Goal: Task Accomplishment & Management: Manage account settings

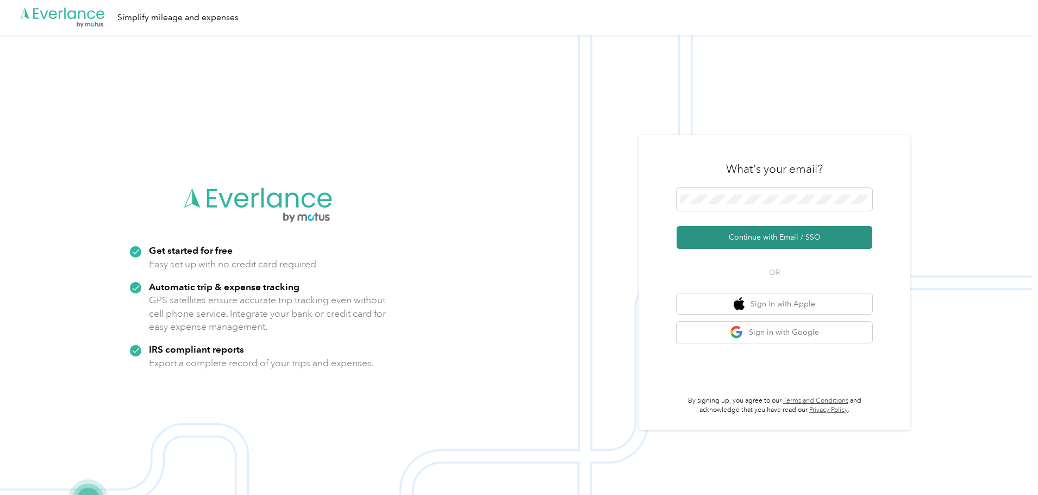
click at [735, 229] on button "Continue with Email / SSO" at bounding box center [774, 237] width 196 height 23
click at [676, 226] on button "Continue with Email / SSO" at bounding box center [774, 237] width 196 height 23
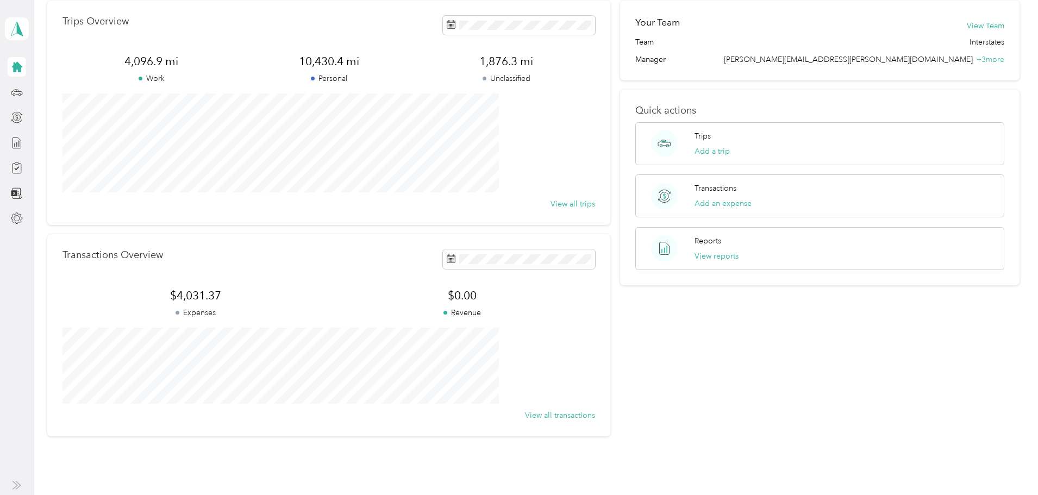
scroll to position [101, 0]
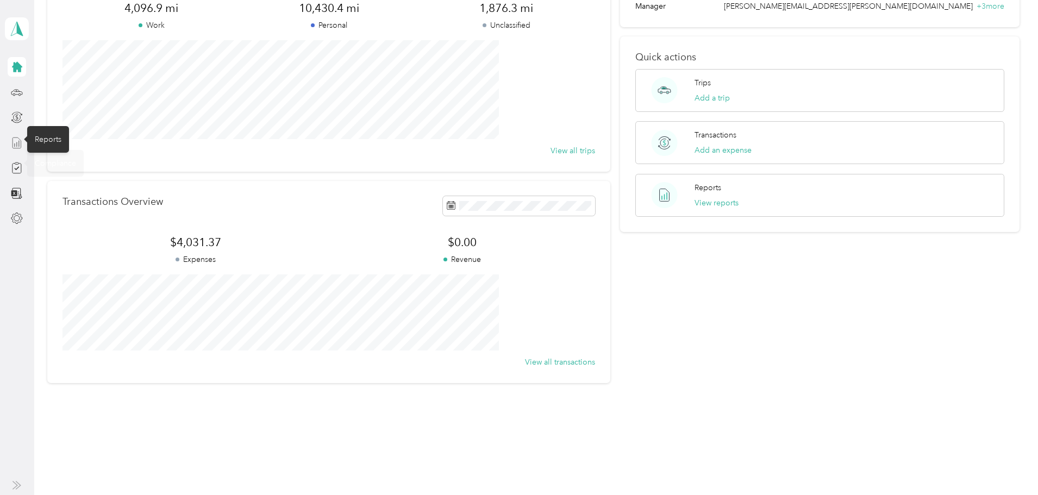
click at [16, 140] on icon at bounding box center [17, 143] width 12 height 12
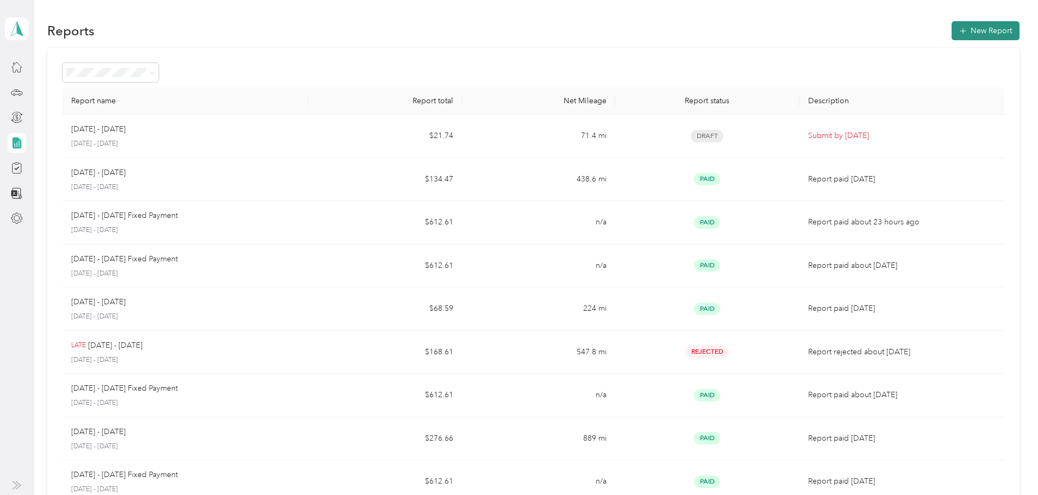
click at [951, 37] on button "New Report" at bounding box center [985, 30] width 68 height 19
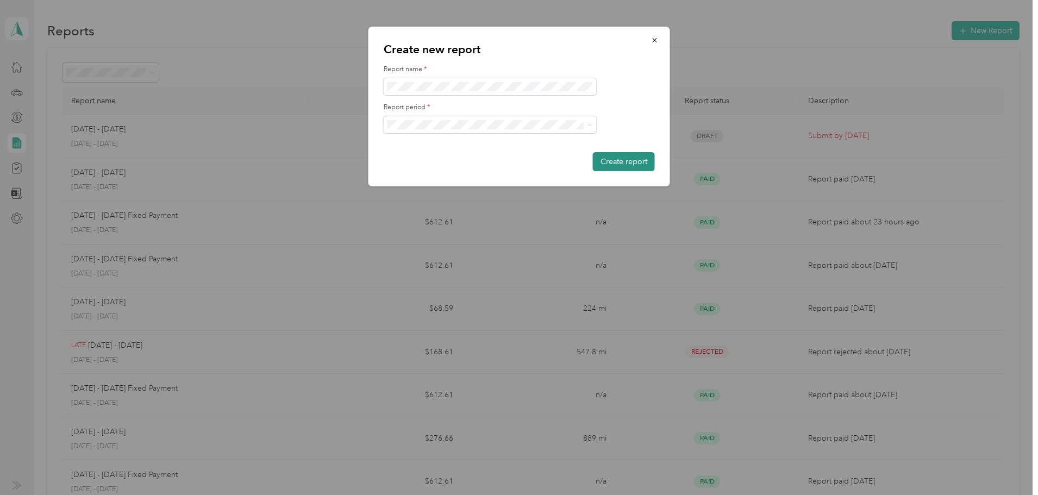
click at [632, 164] on button "Create report" at bounding box center [624, 161] width 62 height 19
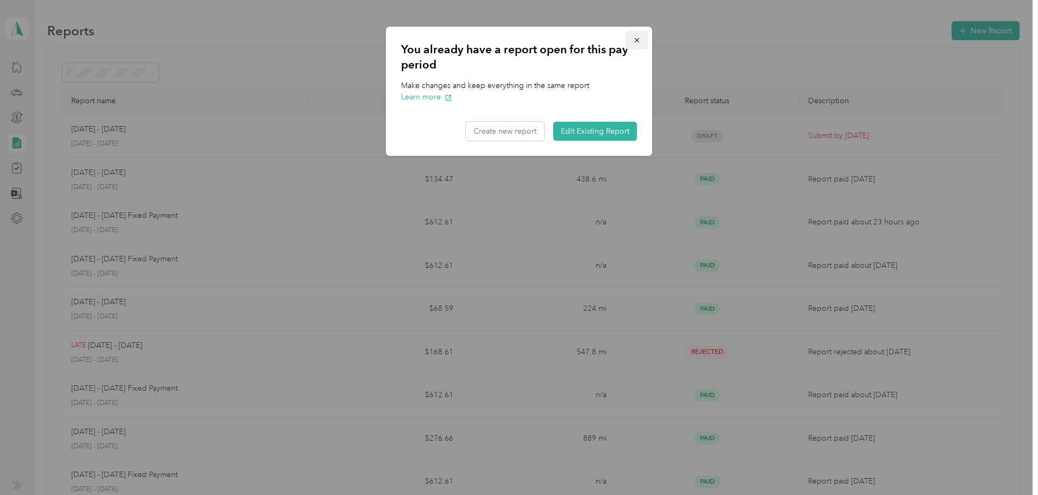
click at [638, 40] on icon "button" at bounding box center [637, 40] width 8 height 8
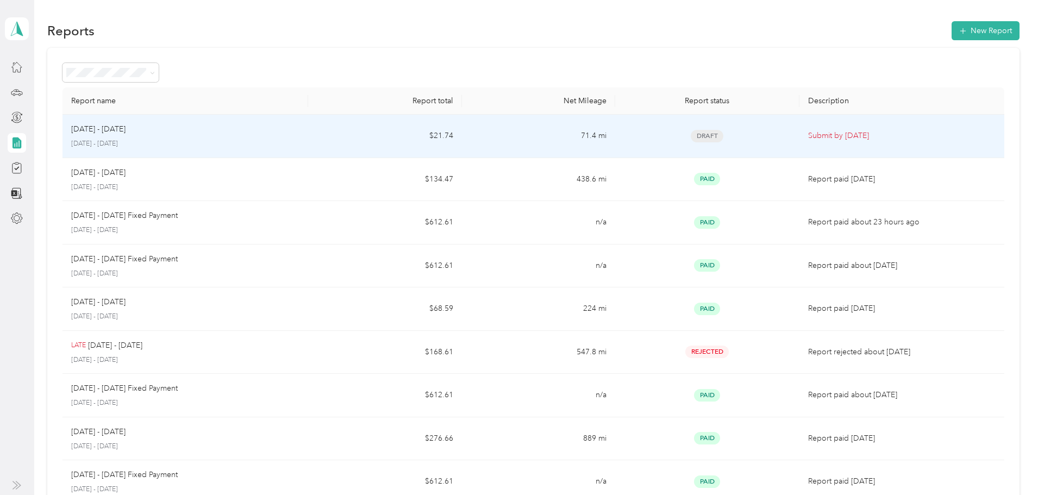
click at [691, 136] on span "Draft" at bounding box center [707, 136] width 33 height 12
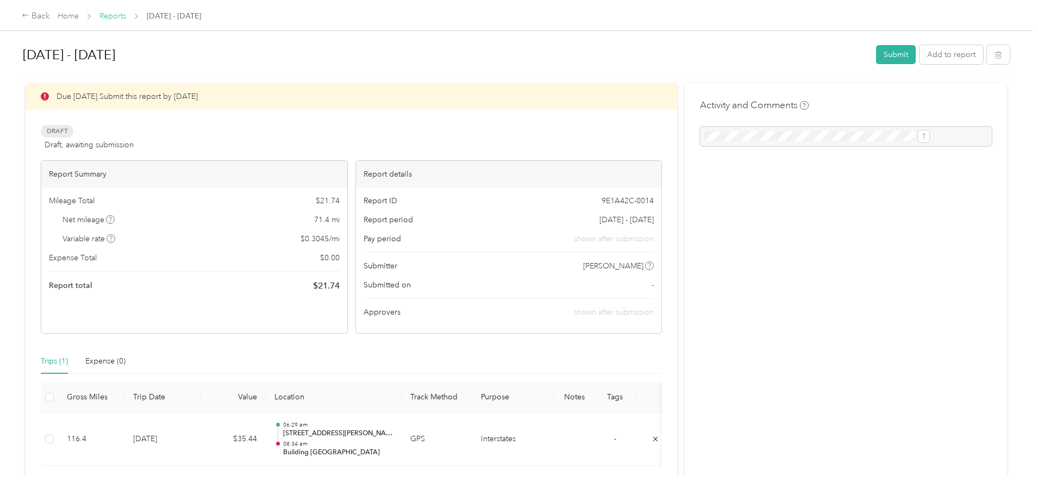
click at [126, 18] on link "Reports" at bounding box center [112, 15] width 27 height 9
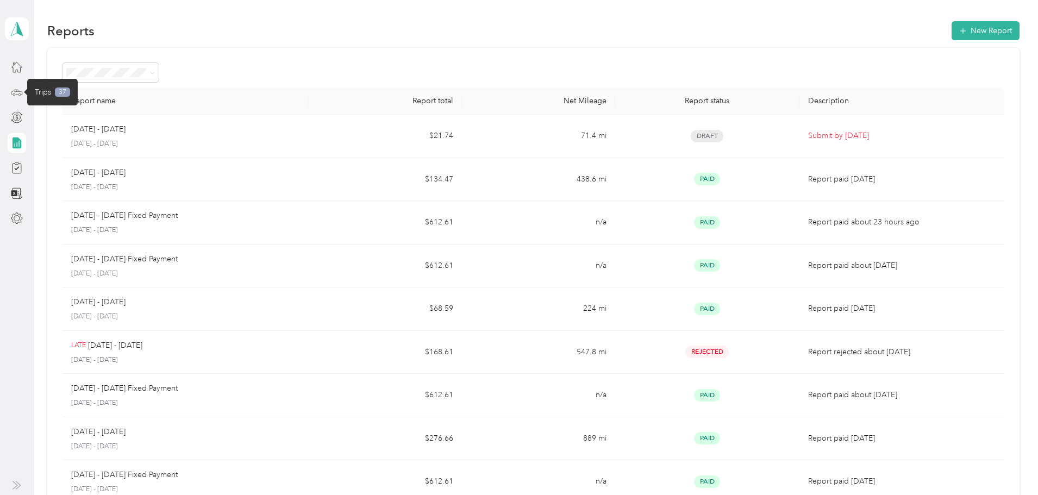
click at [12, 93] on icon at bounding box center [17, 92] width 12 height 12
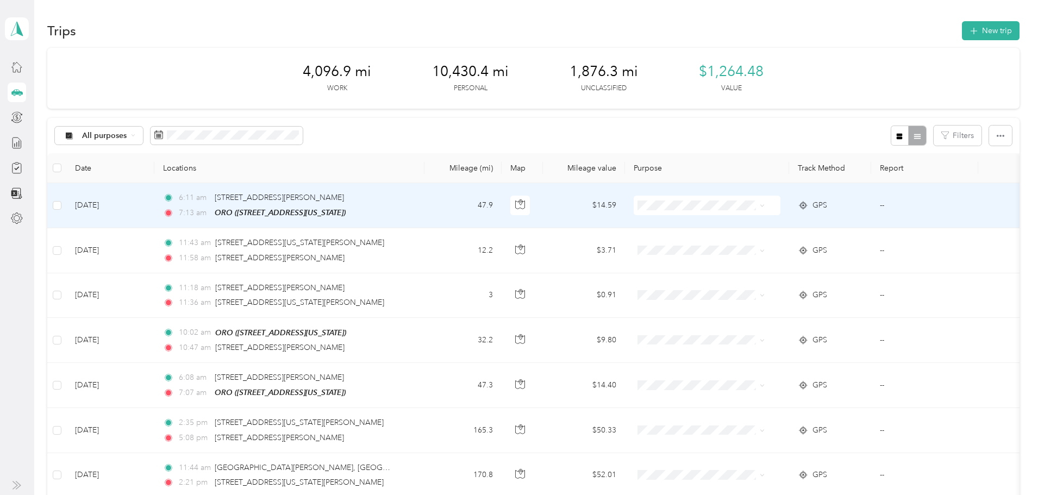
click at [906, 205] on td "--" at bounding box center [924, 205] width 107 height 45
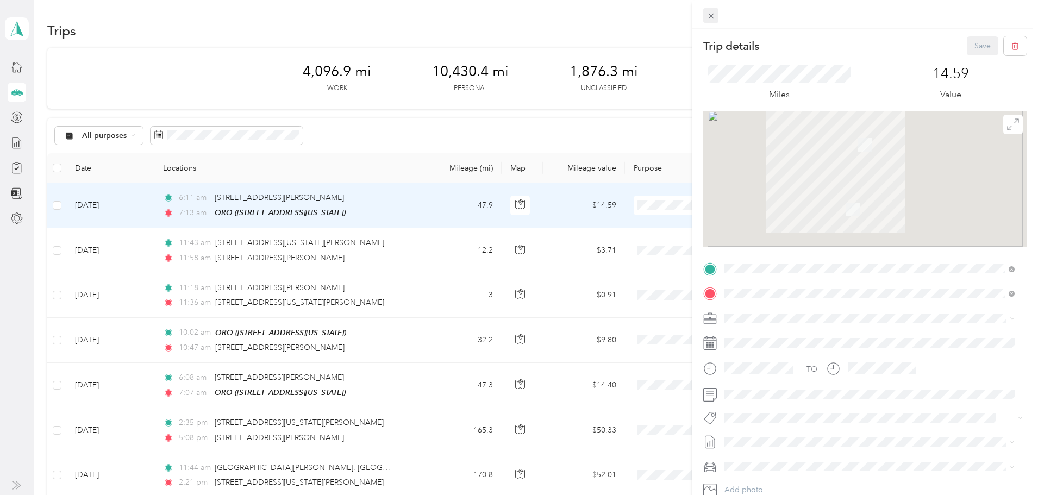
click at [709, 16] on icon at bounding box center [710, 15] width 9 height 9
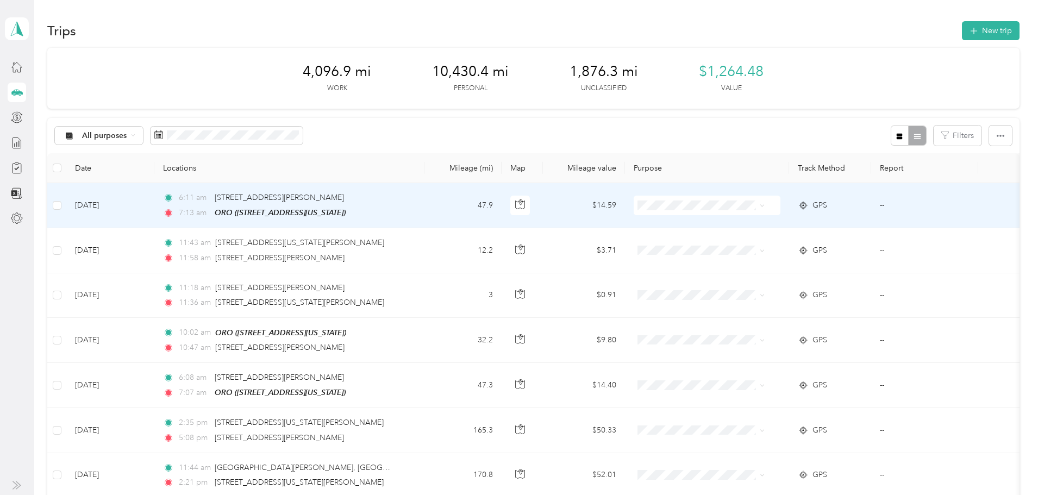
click at [719, 246] on span "Personal" at bounding box center [748, 243] width 101 height 11
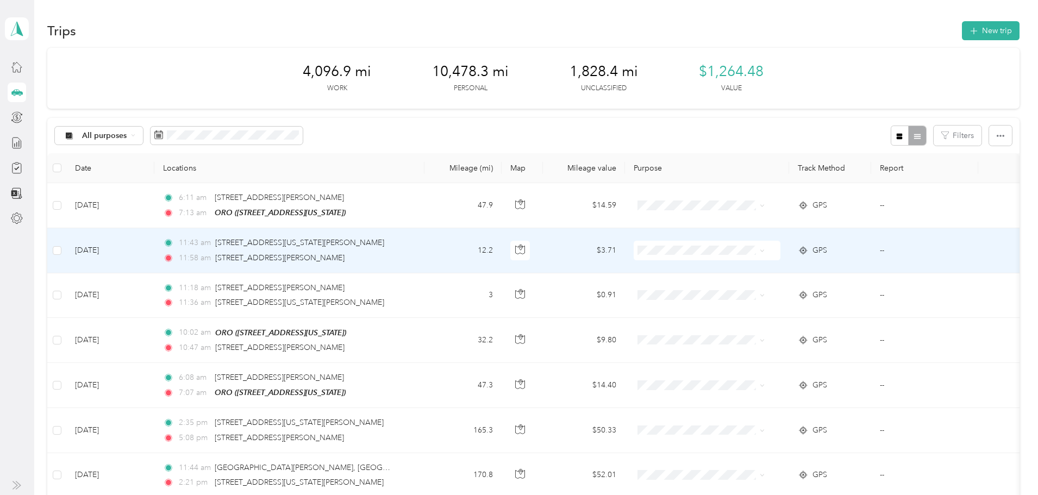
click at [724, 289] on span "Personal" at bounding box center [748, 288] width 101 height 11
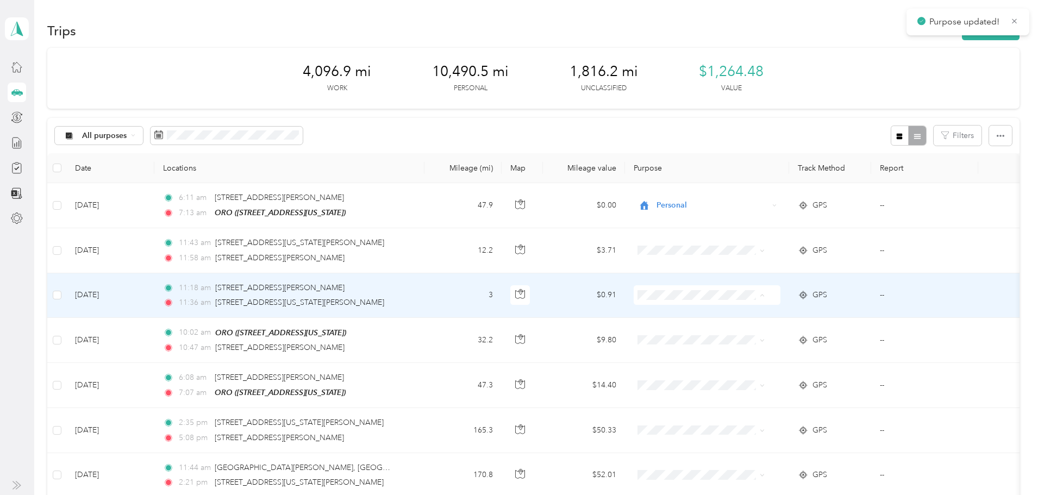
click at [711, 331] on span "Personal" at bounding box center [748, 333] width 101 height 11
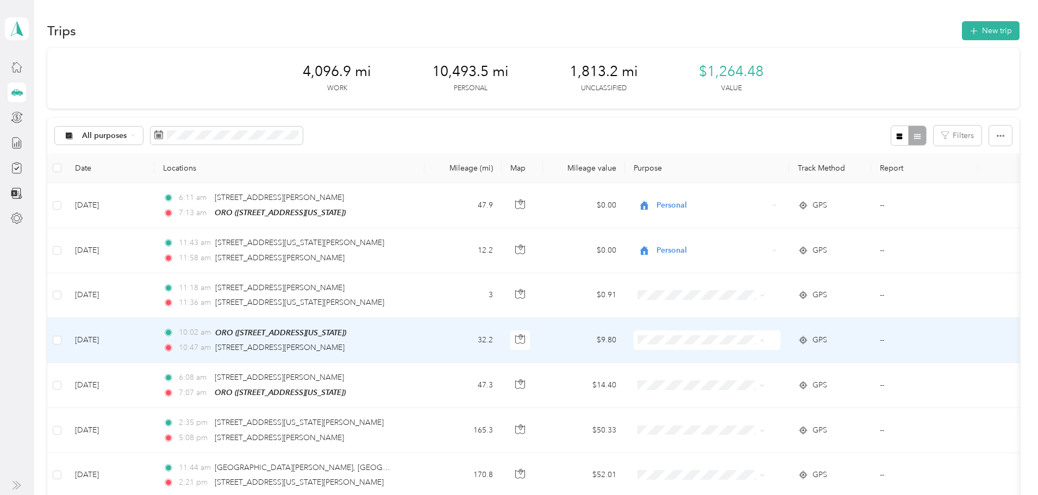
click at [713, 377] on span "Personal" at bounding box center [748, 378] width 101 height 11
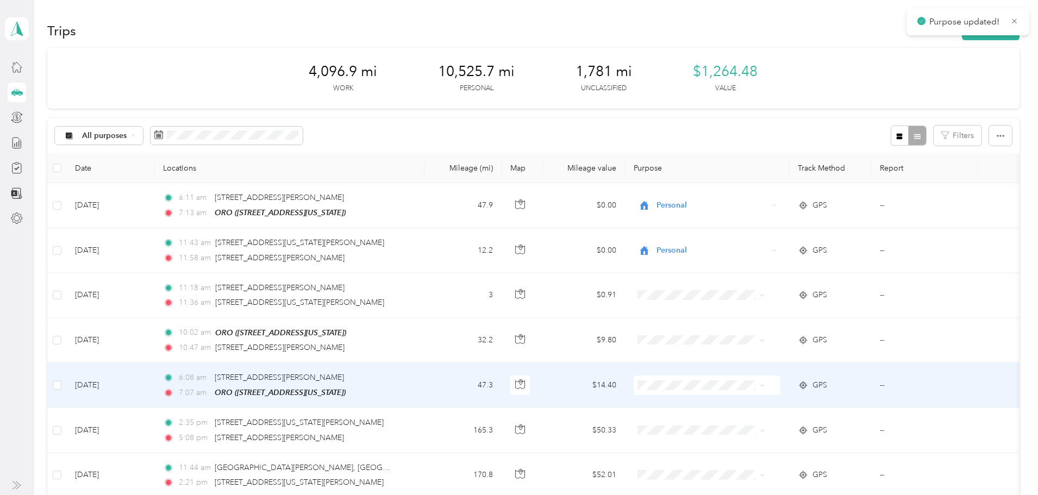
click at [716, 420] on span "Personal" at bounding box center [748, 422] width 101 height 11
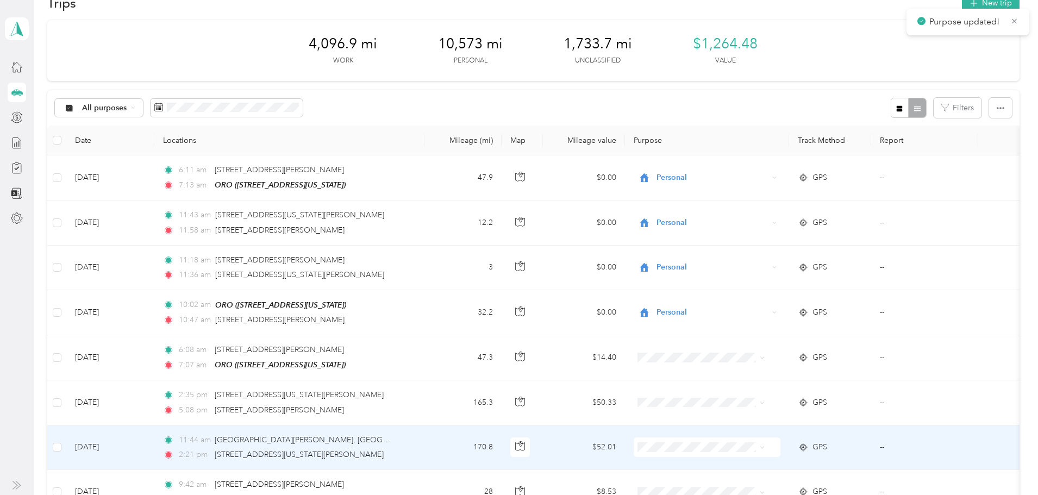
scroll to position [109, 0]
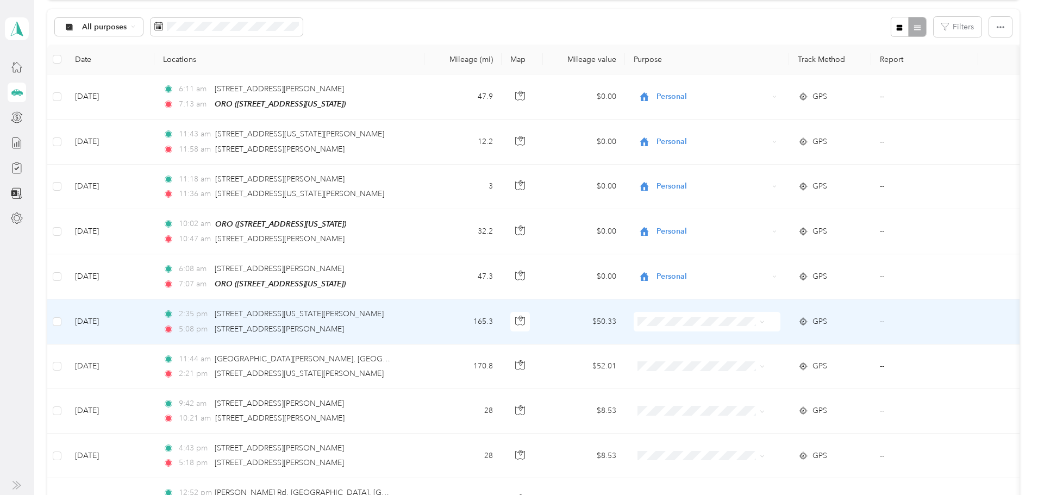
click at [710, 356] on span "Personal" at bounding box center [748, 359] width 101 height 11
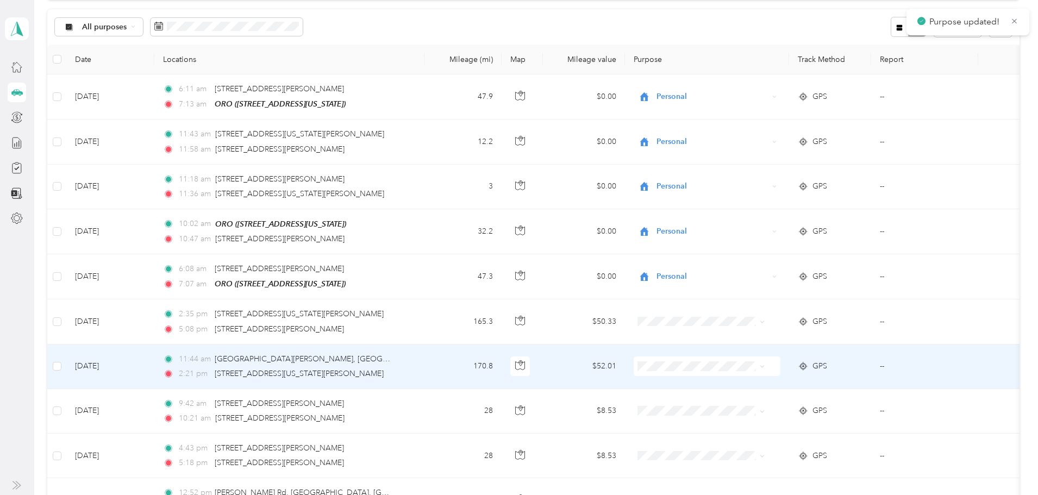
click at [713, 400] on span "Personal" at bounding box center [748, 402] width 101 height 11
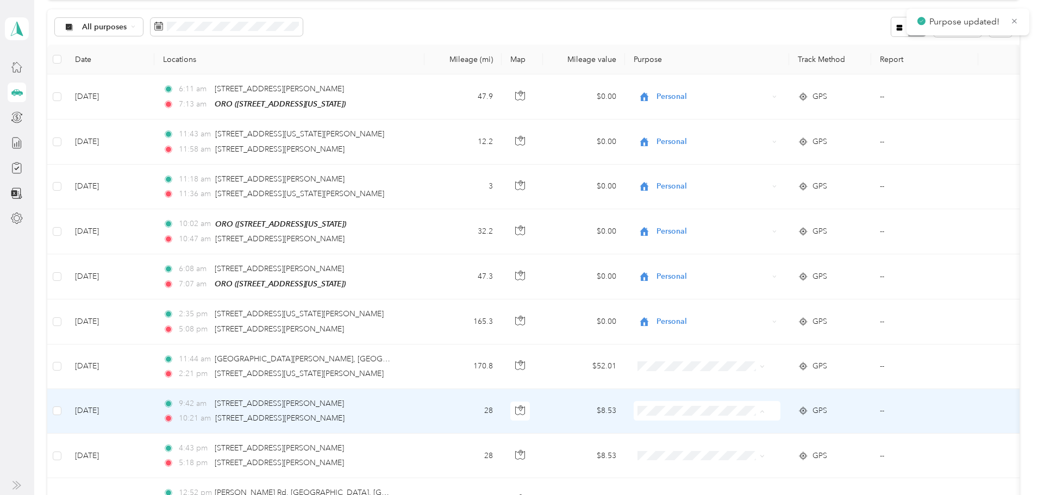
click at [702, 449] on span "Personal" at bounding box center [748, 448] width 101 height 11
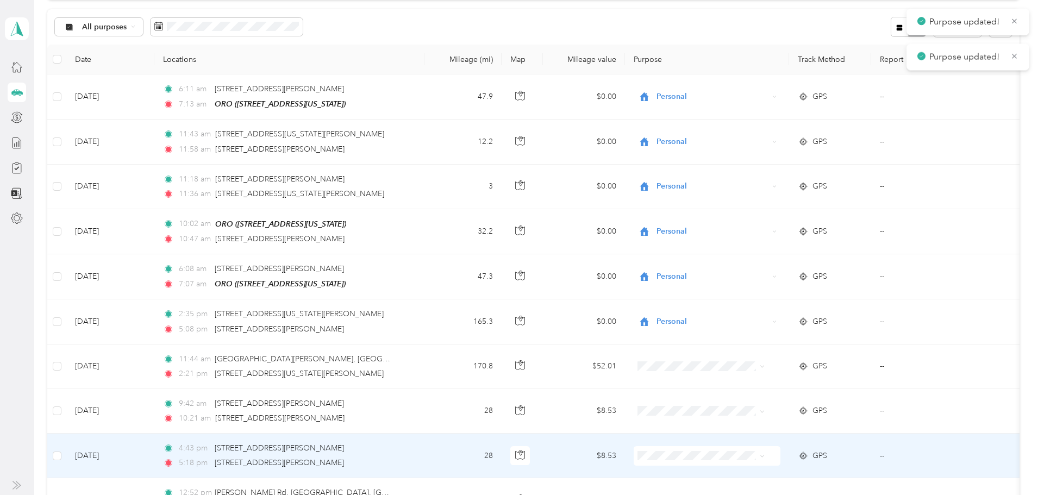
scroll to position [163, 0]
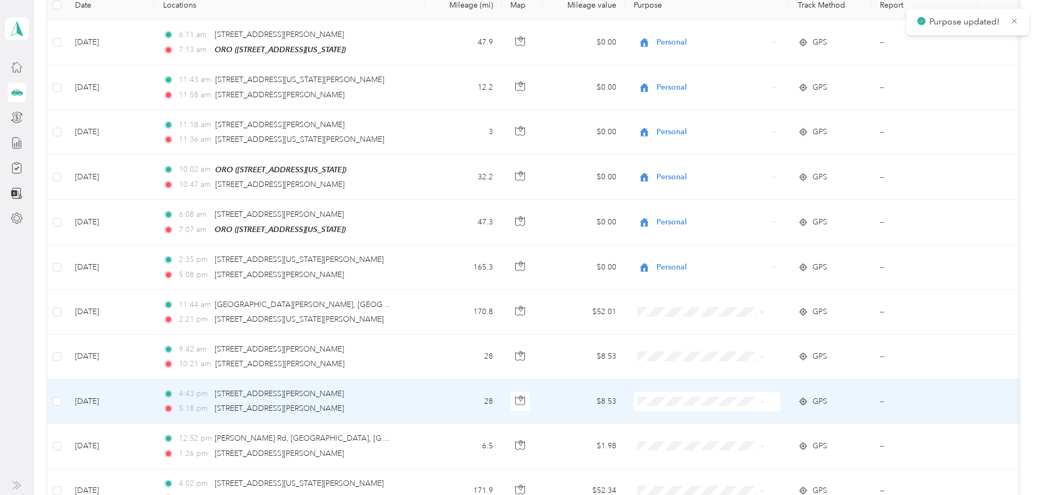
click at [715, 436] on span "Personal" at bounding box center [748, 439] width 101 height 11
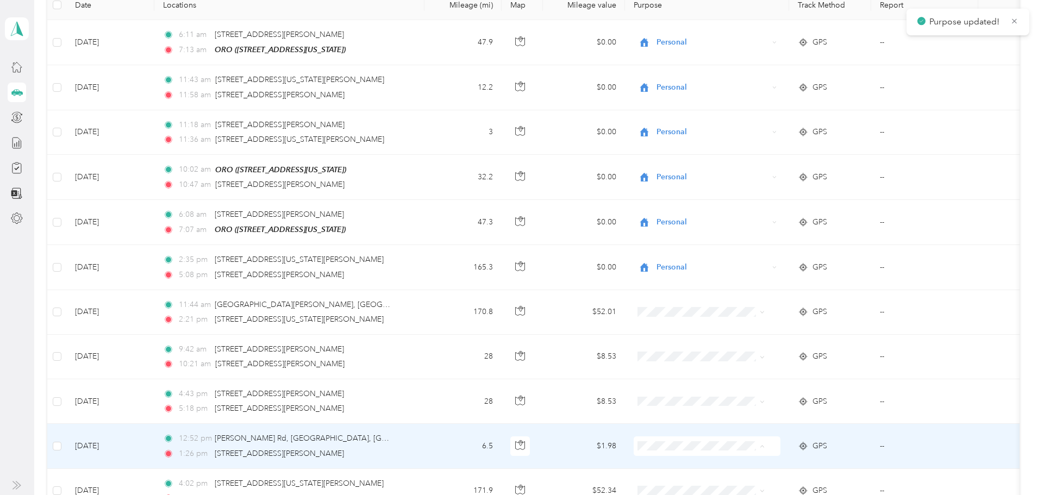
click at [698, 483] on span "Personal" at bounding box center [739, 483] width 120 height 11
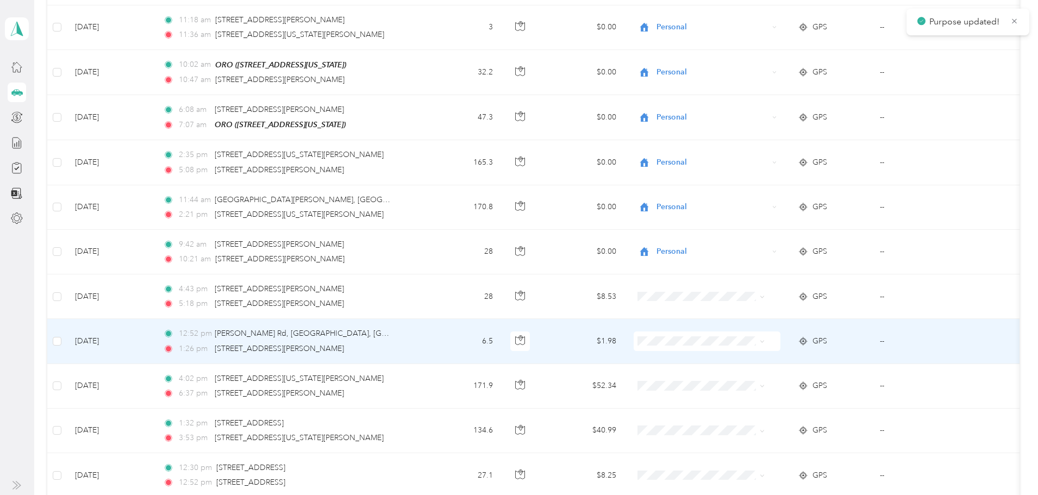
scroll to position [272, 0]
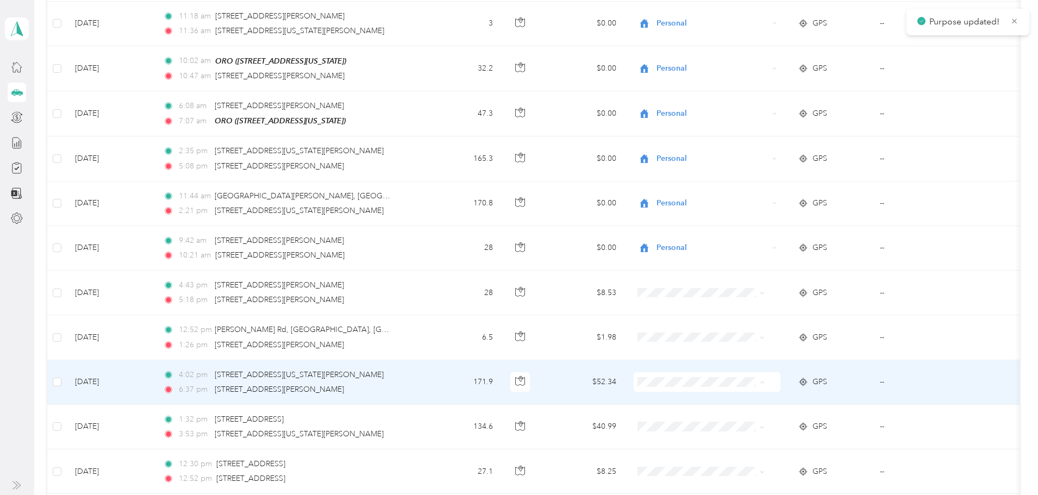
click at [705, 419] on span "Personal" at bounding box center [748, 419] width 101 height 11
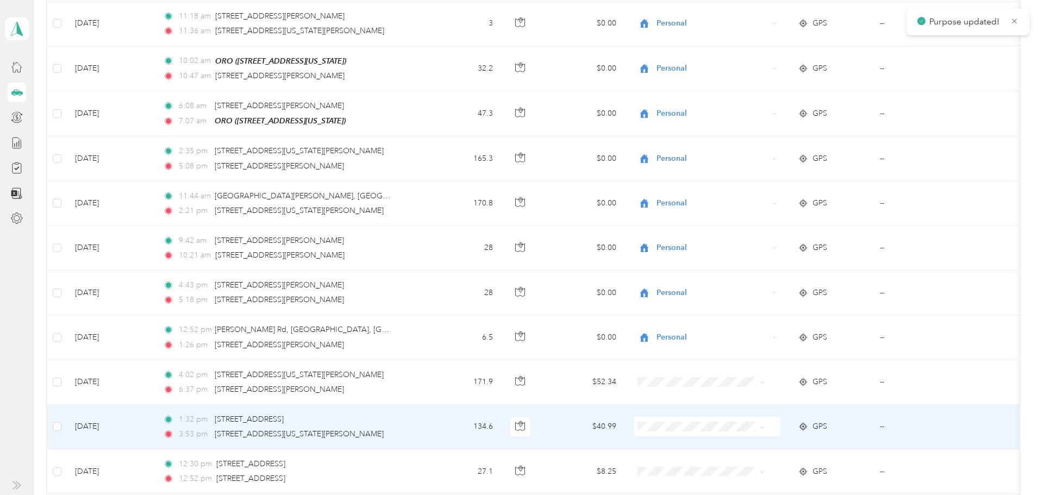
click at [706, 461] on span "Personal" at bounding box center [748, 460] width 101 height 11
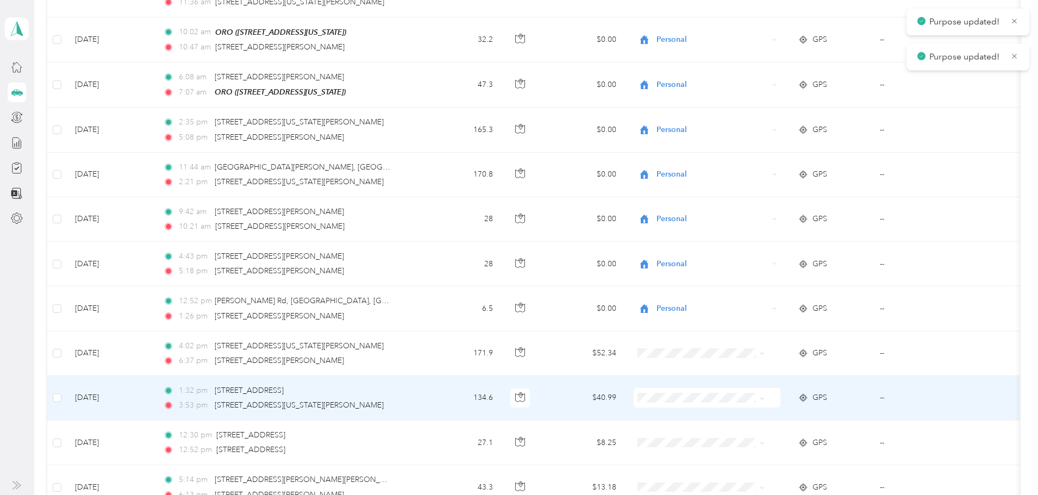
scroll to position [326, 0]
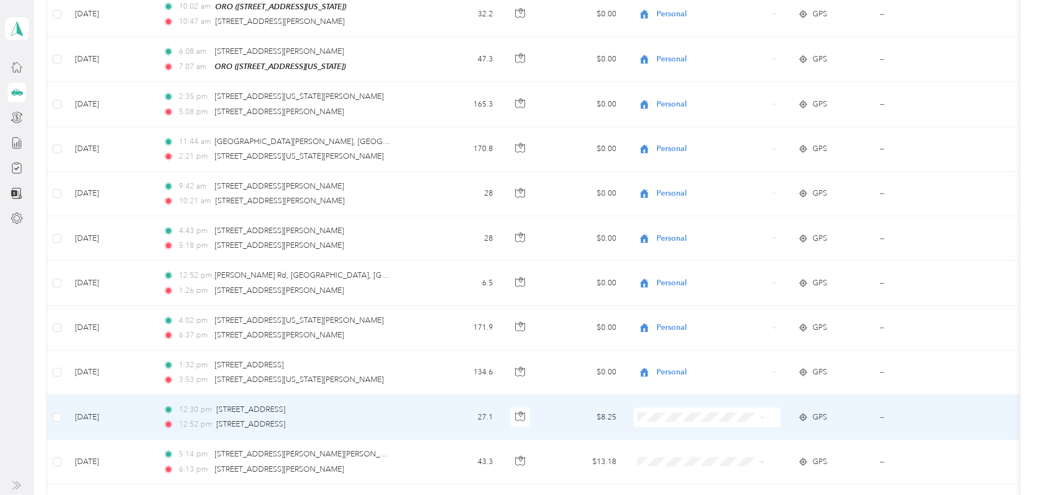
click at [696, 453] on span "Personal" at bounding box center [739, 453] width 120 height 11
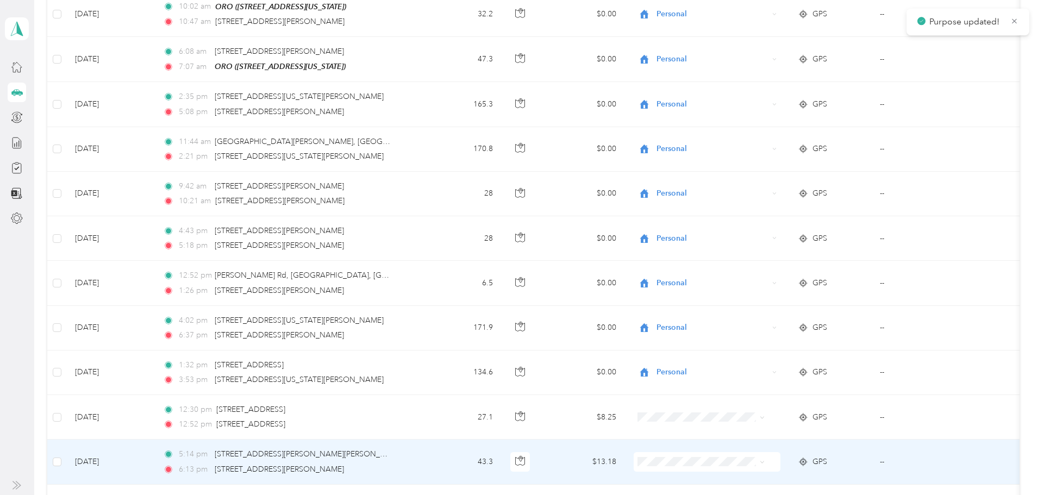
click at [722, 440] on span "Personal" at bounding box center [748, 439] width 101 height 11
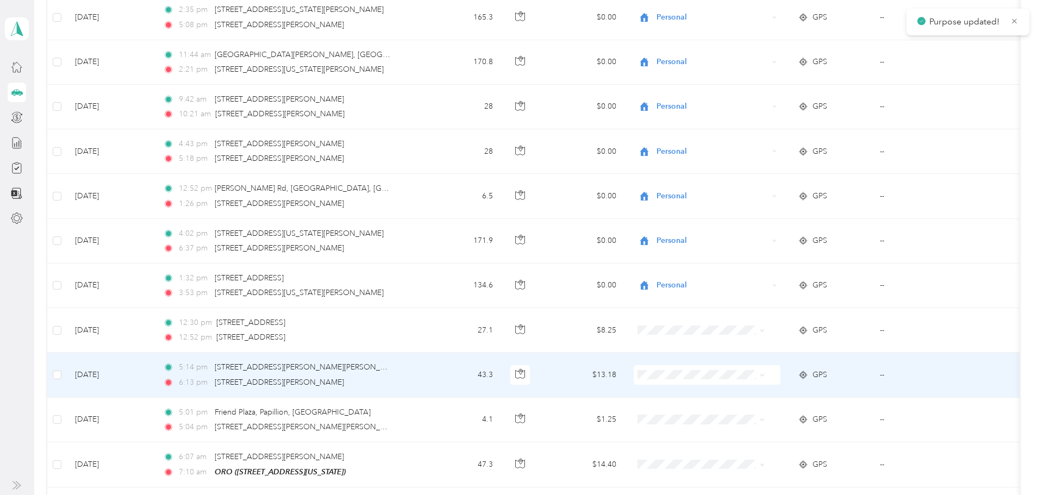
scroll to position [435, 0]
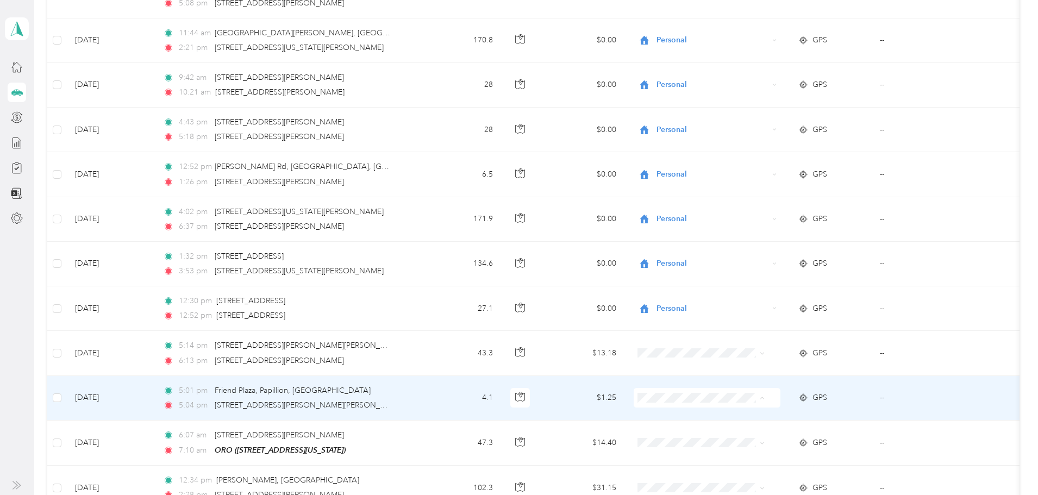
click at [715, 434] on span "Personal" at bounding box center [748, 435] width 101 height 11
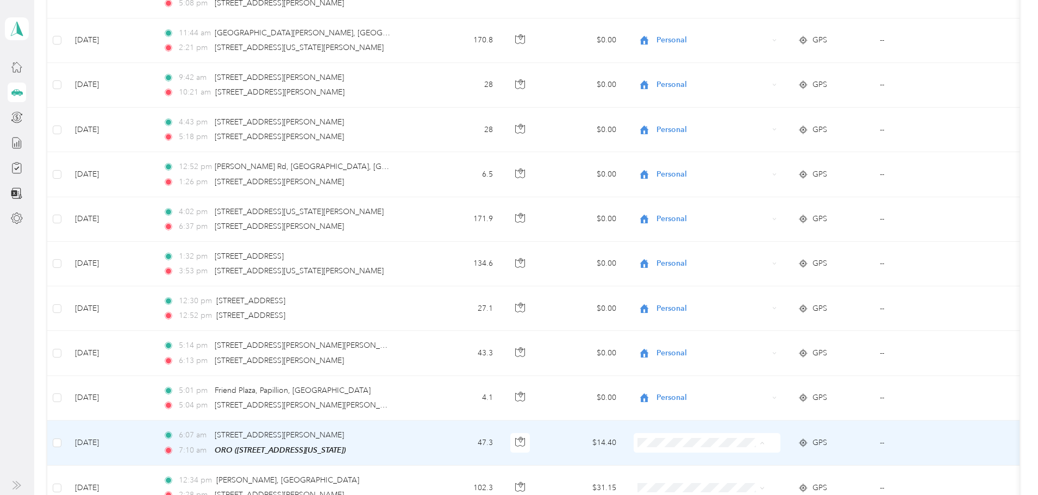
click at [716, 479] on span "Personal" at bounding box center [748, 479] width 101 height 11
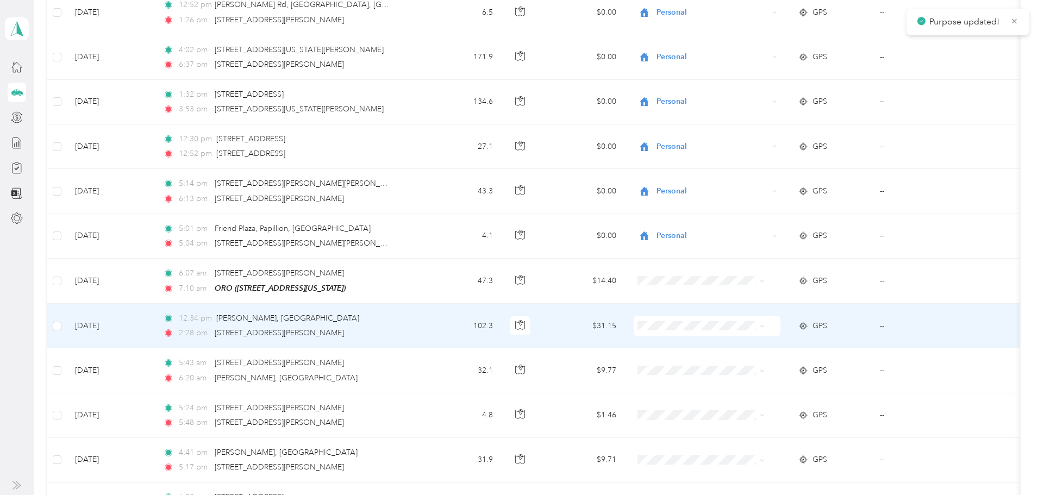
scroll to position [598, 0]
click at [724, 366] on li "Personal" at bounding box center [739, 362] width 135 height 19
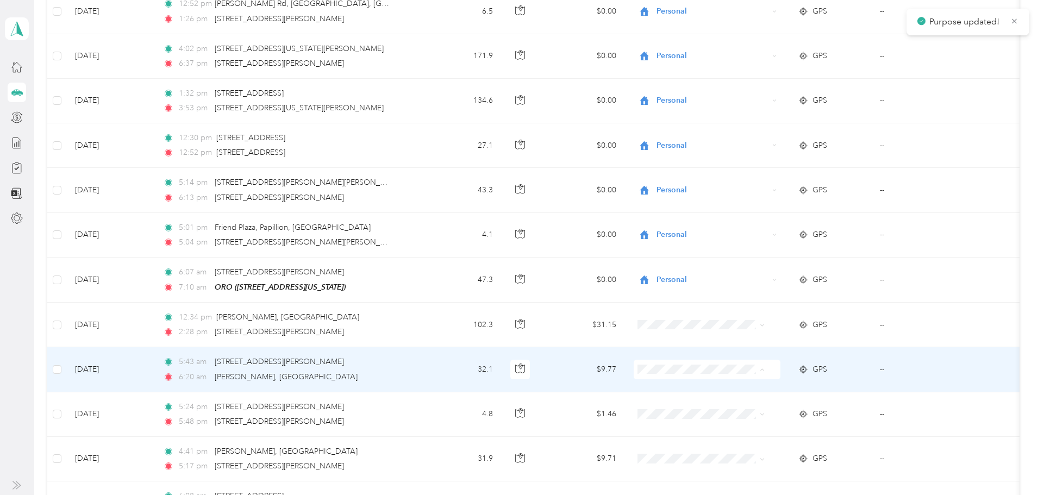
click at [711, 408] on span "Personal" at bounding box center [748, 406] width 101 height 11
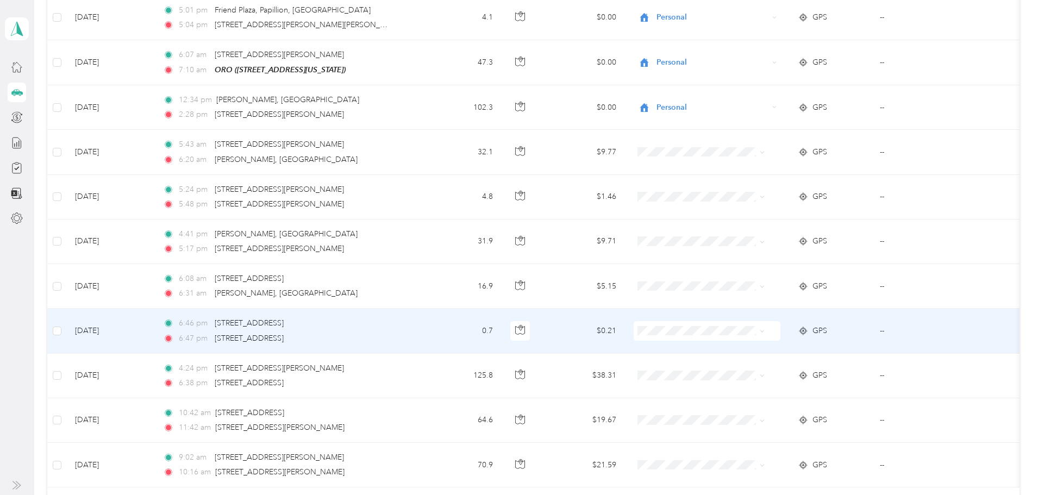
scroll to position [869, 0]
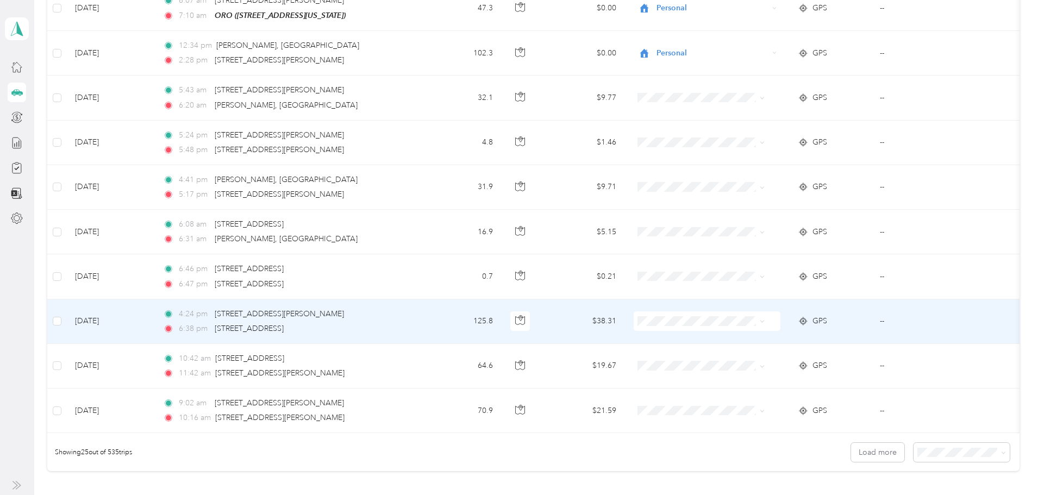
click at [710, 342] on li "Interstates" at bounding box center [739, 336] width 135 height 19
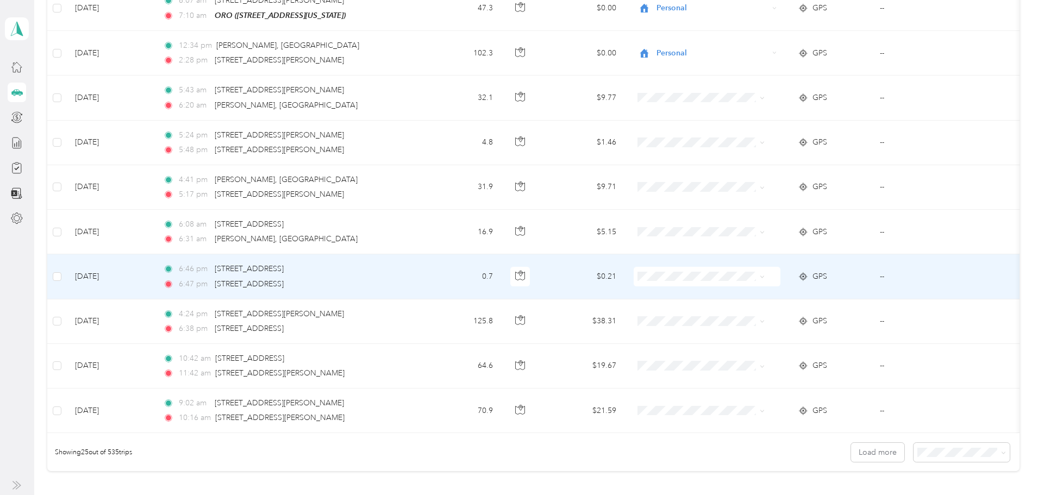
click at [693, 296] on span "Interstates" at bounding box center [739, 294] width 120 height 11
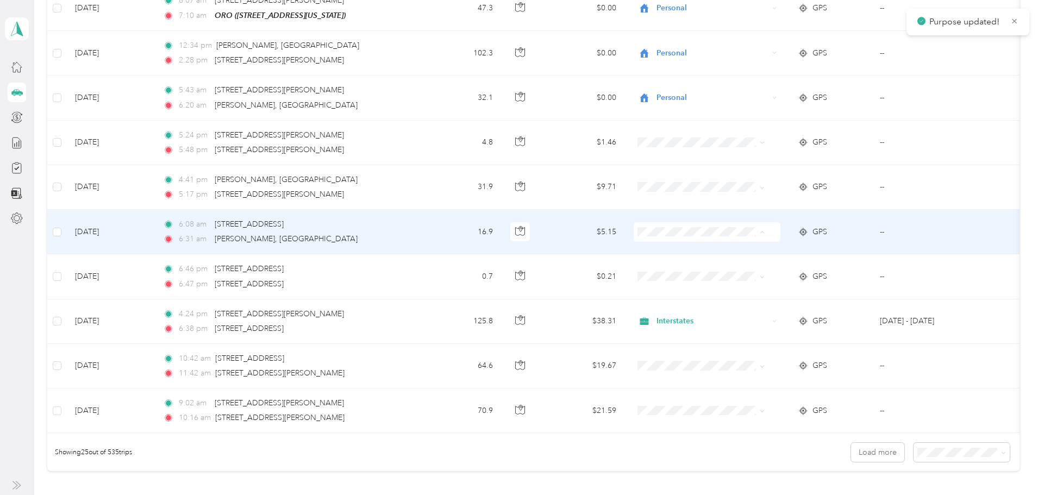
click at [691, 250] on span "Interstates" at bounding box center [739, 250] width 120 height 11
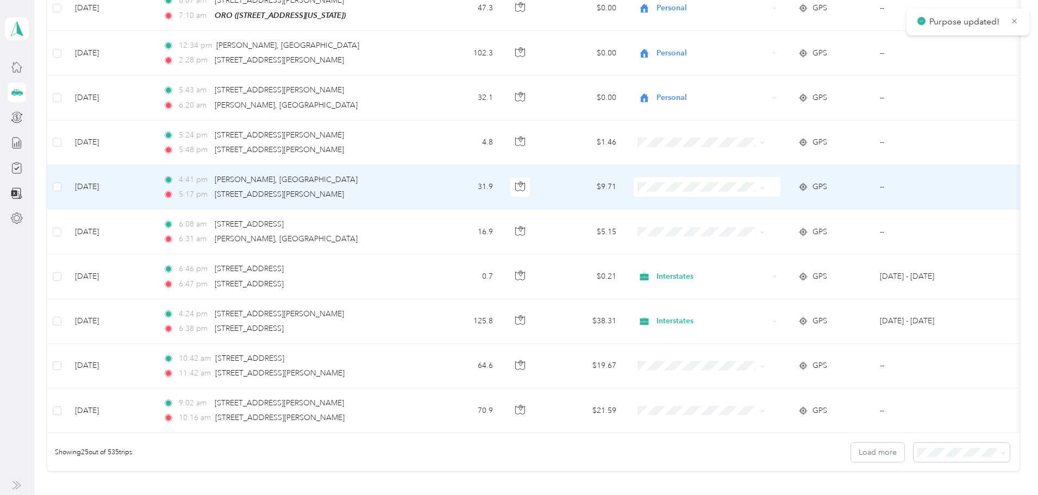
click at [700, 204] on span "Interstates" at bounding box center [748, 204] width 101 height 11
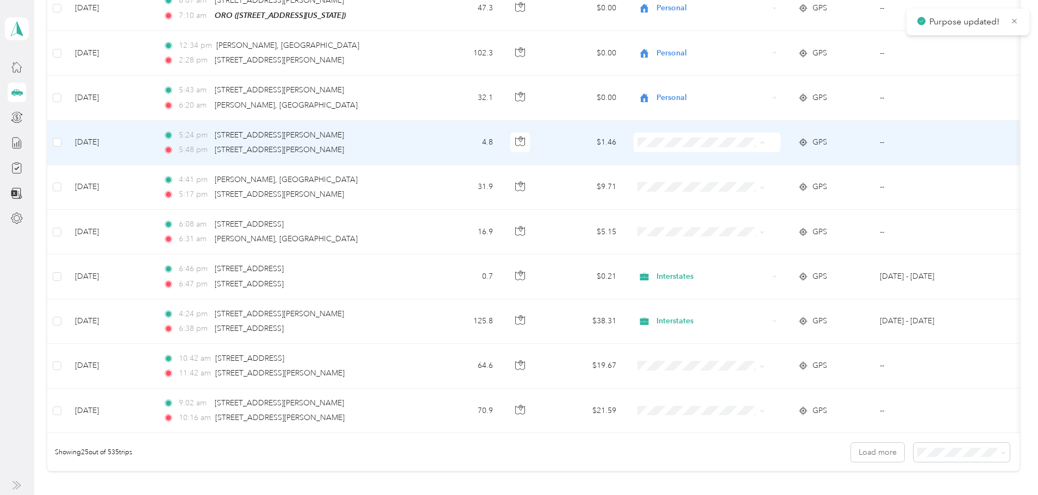
click at [704, 161] on span "Interstates" at bounding box center [748, 160] width 101 height 11
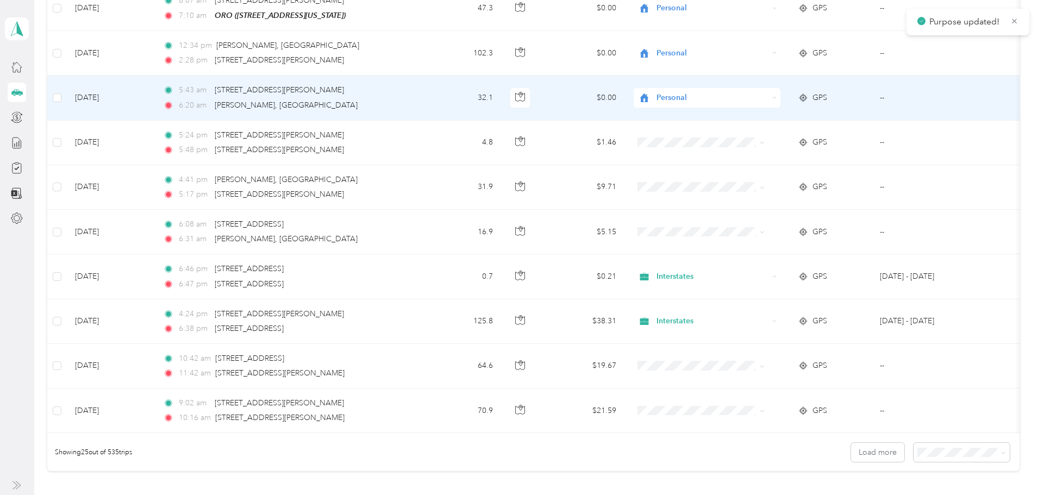
click at [703, 95] on span "Personal" at bounding box center [711, 98] width 111 height 12
click at [716, 117] on span "Interstates" at bounding box center [748, 115] width 101 height 11
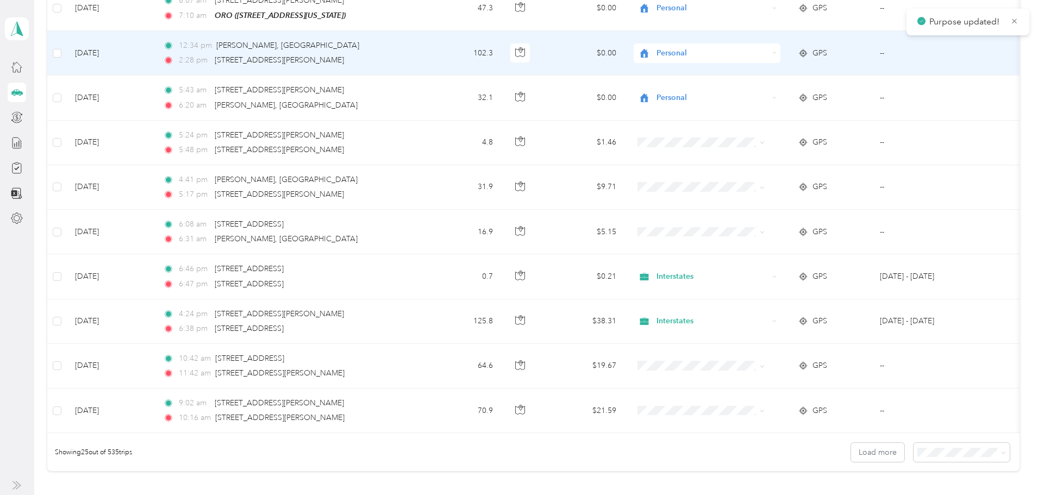
click at [709, 51] on span "Personal" at bounding box center [711, 53] width 111 height 12
click at [716, 75] on li "Interstates" at bounding box center [739, 71] width 135 height 19
click at [726, 56] on span "Personal" at bounding box center [711, 53] width 111 height 12
click at [725, 68] on span "Interstates" at bounding box center [748, 70] width 101 height 11
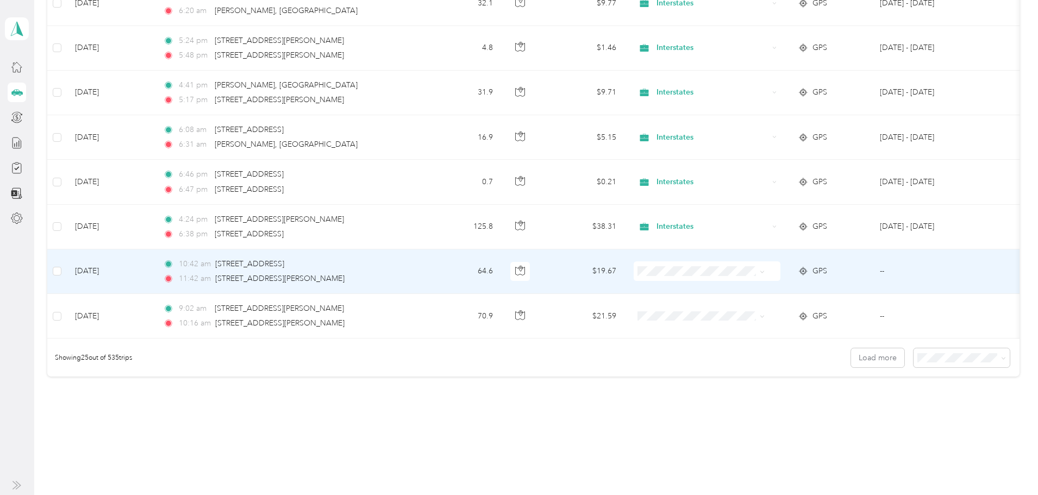
scroll to position [978, 0]
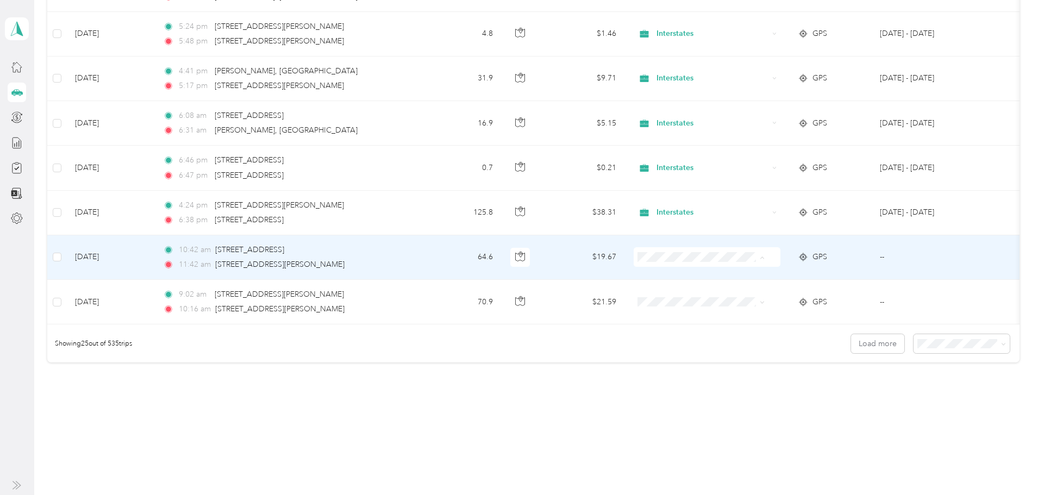
click at [718, 290] on span "Personal" at bounding box center [748, 294] width 101 height 11
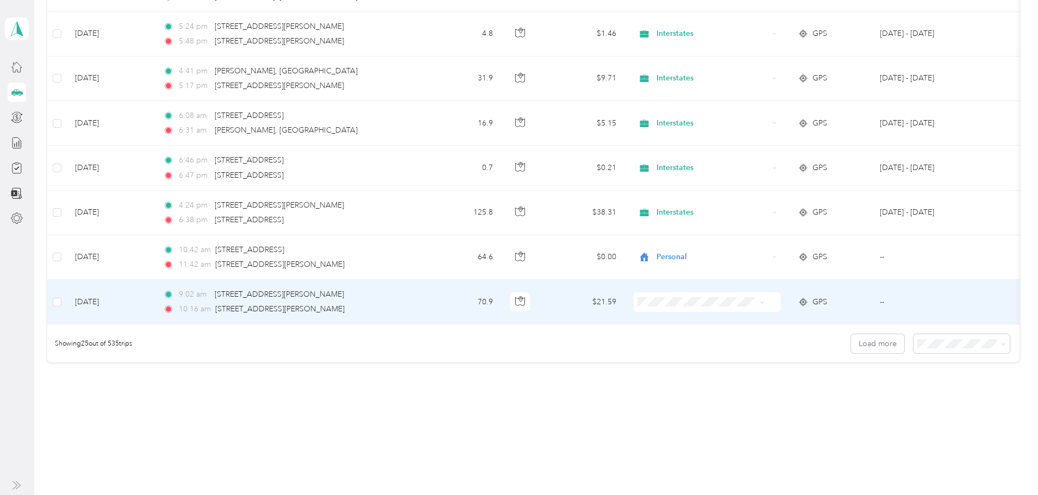
click at [720, 293] on span at bounding box center [707, 302] width 147 height 20
click at [733, 339] on span "Personal" at bounding box center [748, 338] width 101 height 11
click at [870, 406] on span "100 per load" at bounding box center [859, 407] width 45 height 9
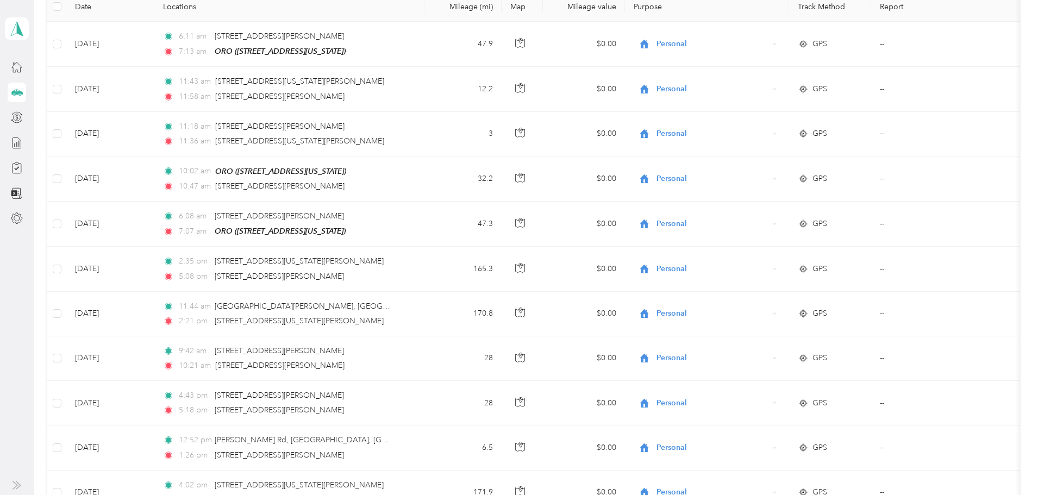
scroll to position [978, 0]
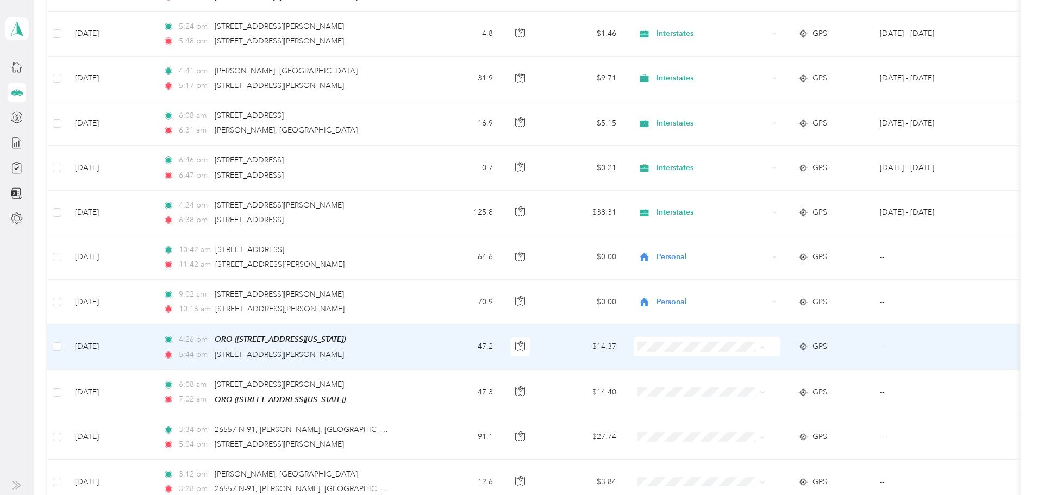
click at [707, 379] on span "Personal" at bounding box center [748, 383] width 101 height 11
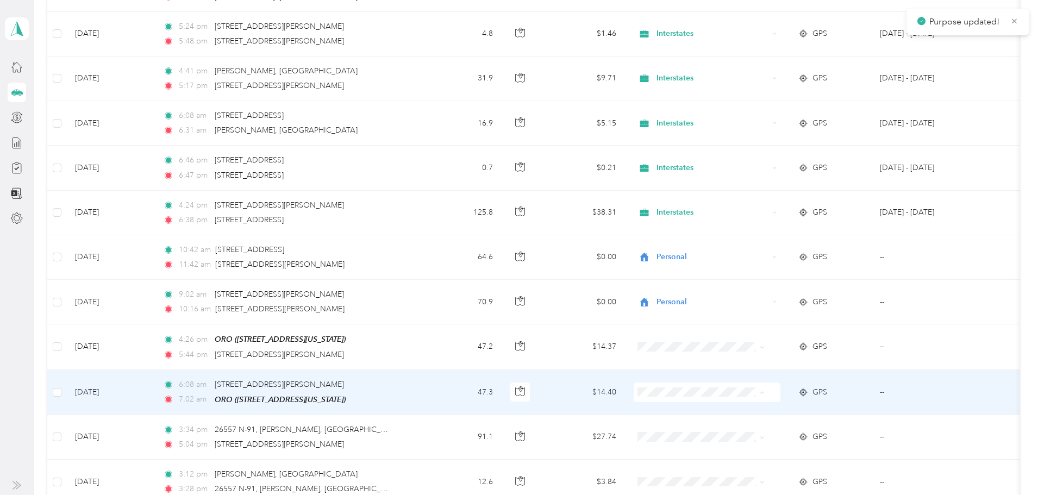
click at [695, 430] on span "Personal" at bounding box center [739, 428] width 120 height 11
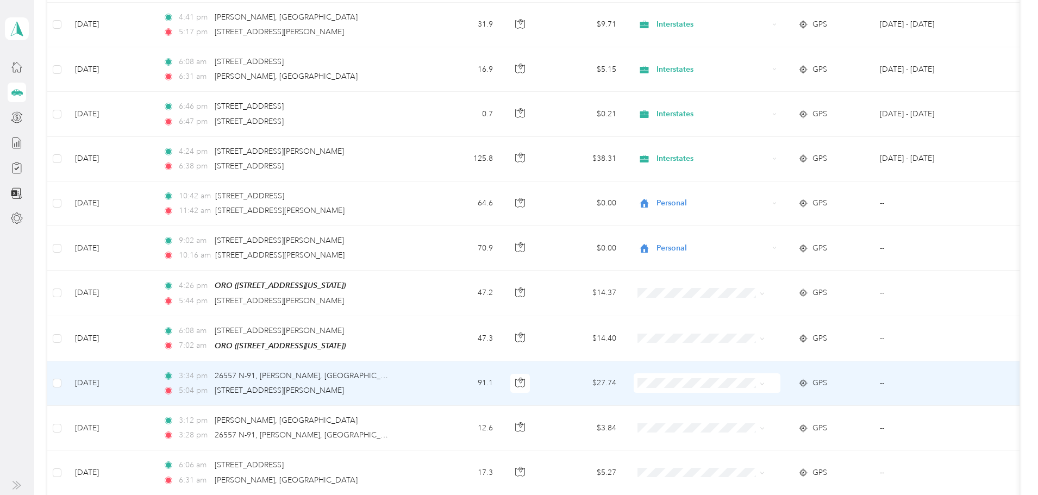
scroll to position [1032, 0]
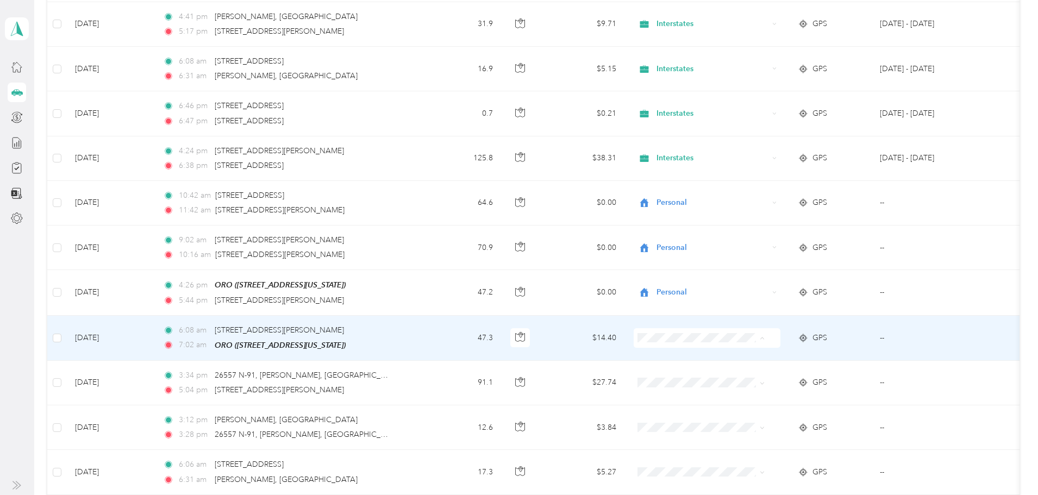
click at [716, 377] on span "Personal" at bounding box center [748, 373] width 101 height 11
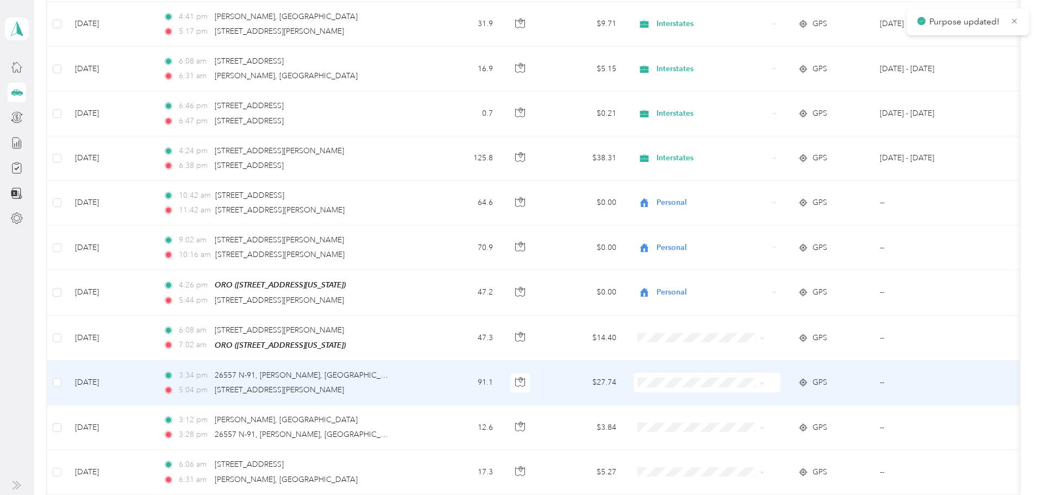
click at [721, 385] on span at bounding box center [707, 383] width 147 height 20
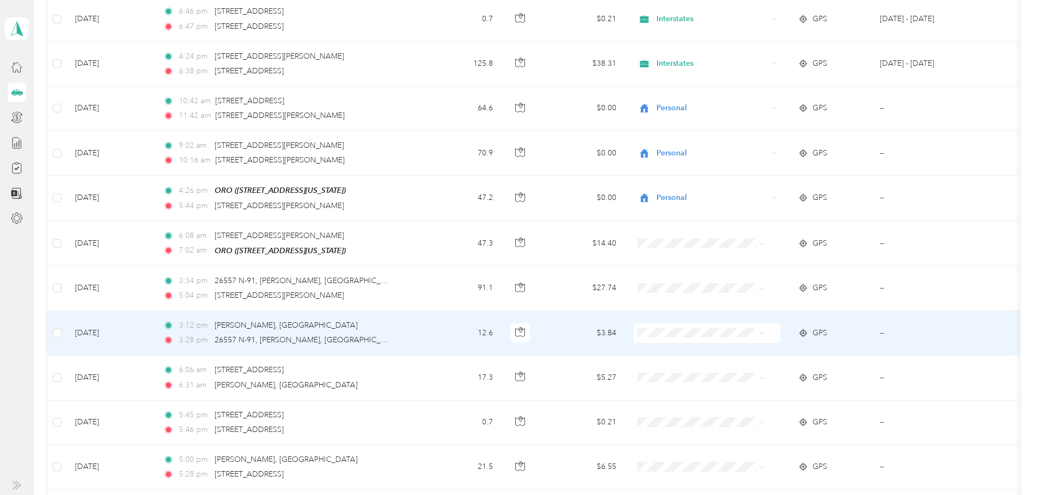
scroll to position [1141, 0]
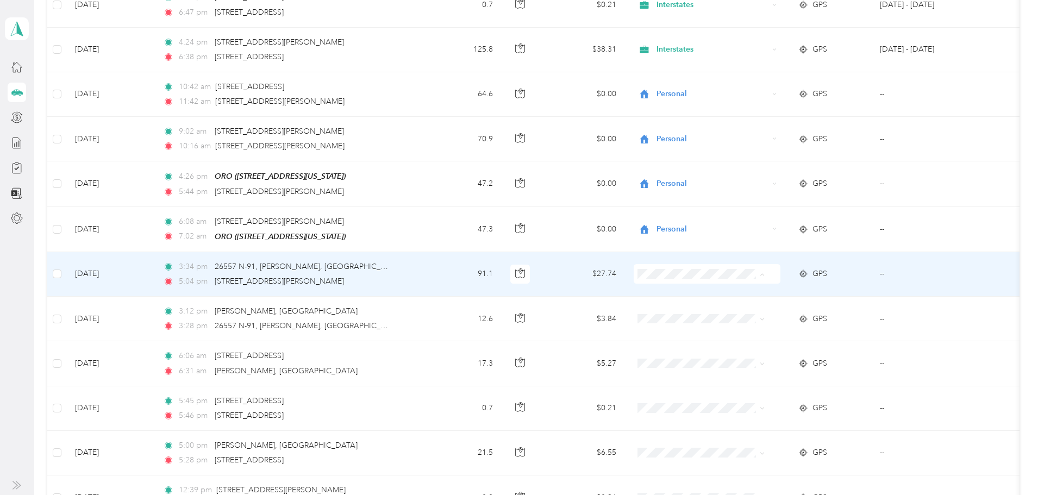
click at [722, 295] on li "Interstates" at bounding box center [739, 290] width 135 height 19
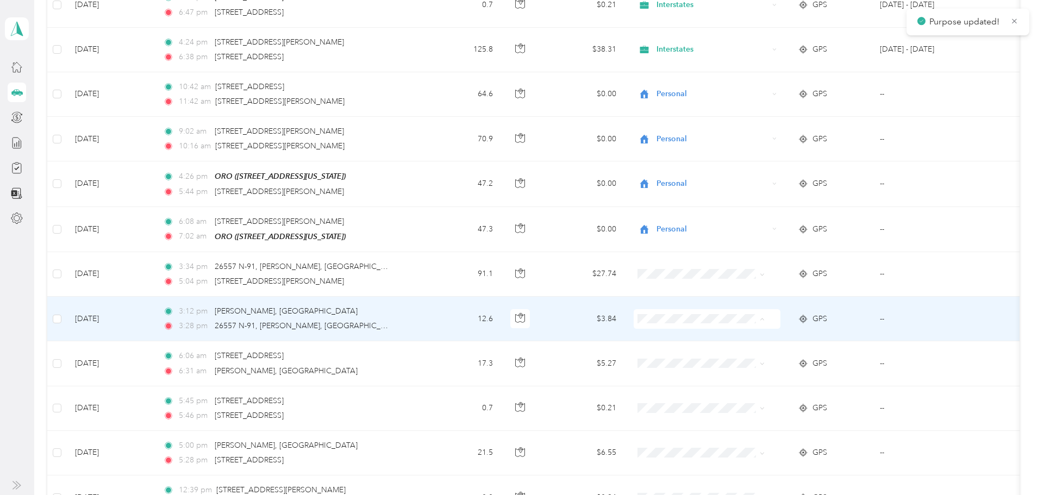
click at [698, 337] on li "Interstates" at bounding box center [739, 336] width 135 height 19
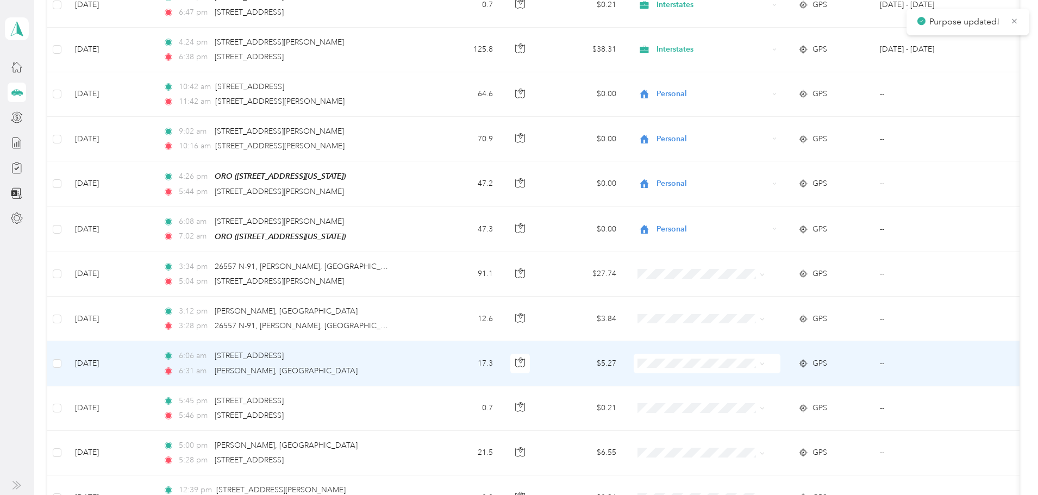
click at [705, 384] on li "Interstates" at bounding box center [739, 380] width 135 height 19
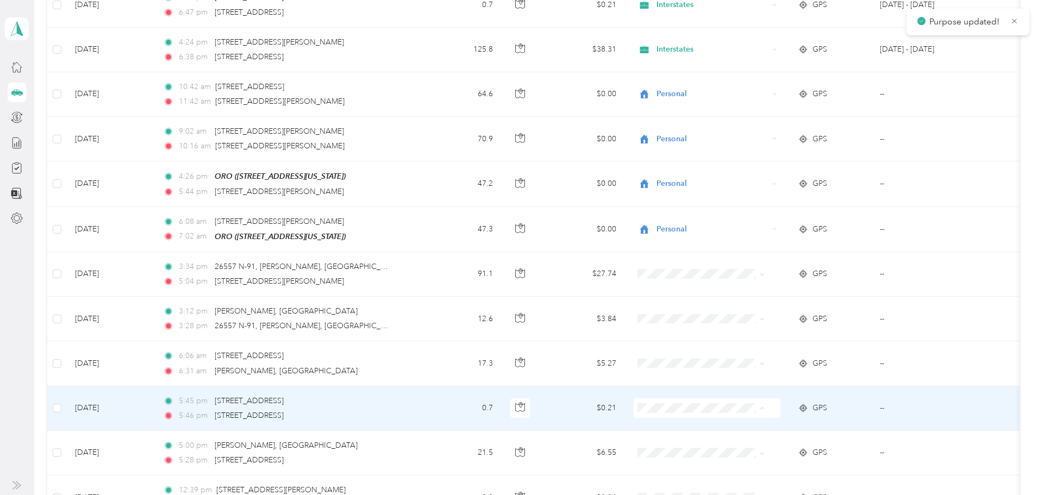
click at [709, 422] on span "Interstates" at bounding box center [748, 424] width 101 height 11
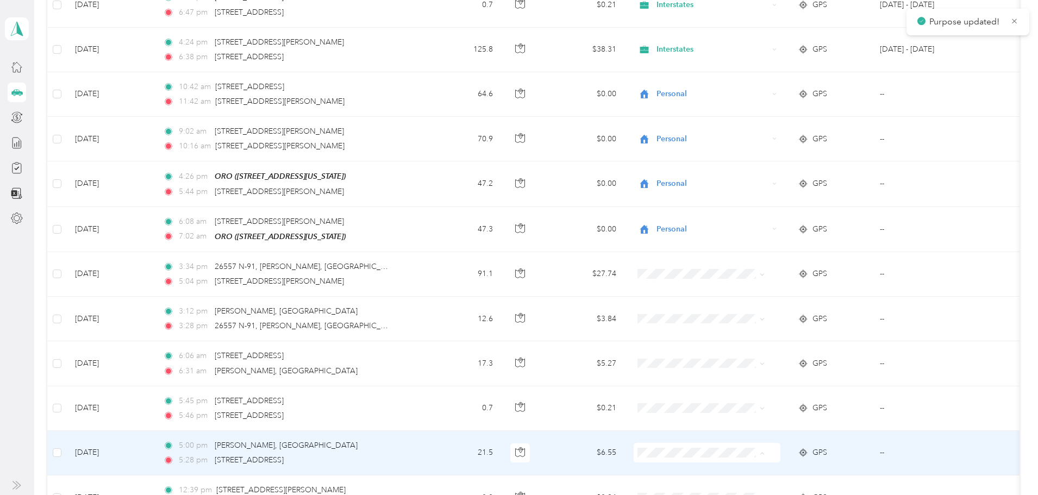
click at [724, 410] on span "Interstates" at bounding box center [748, 409] width 101 height 11
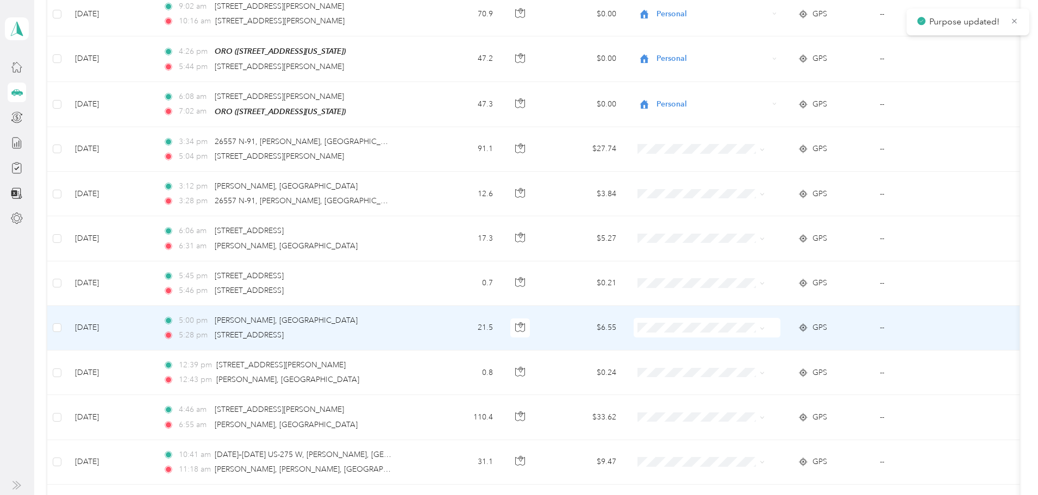
scroll to position [1304, 0]
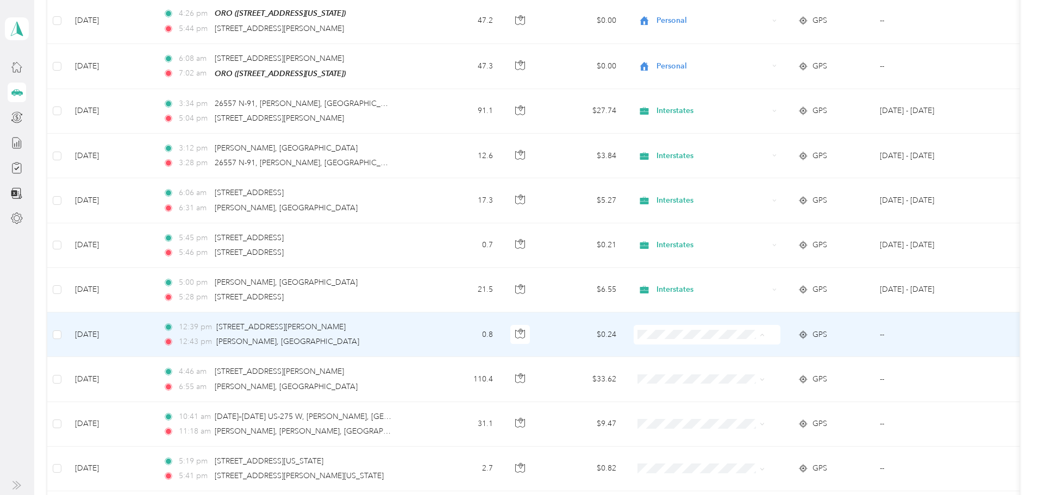
click at [716, 354] on li "Interstates" at bounding box center [739, 351] width 135 height 19
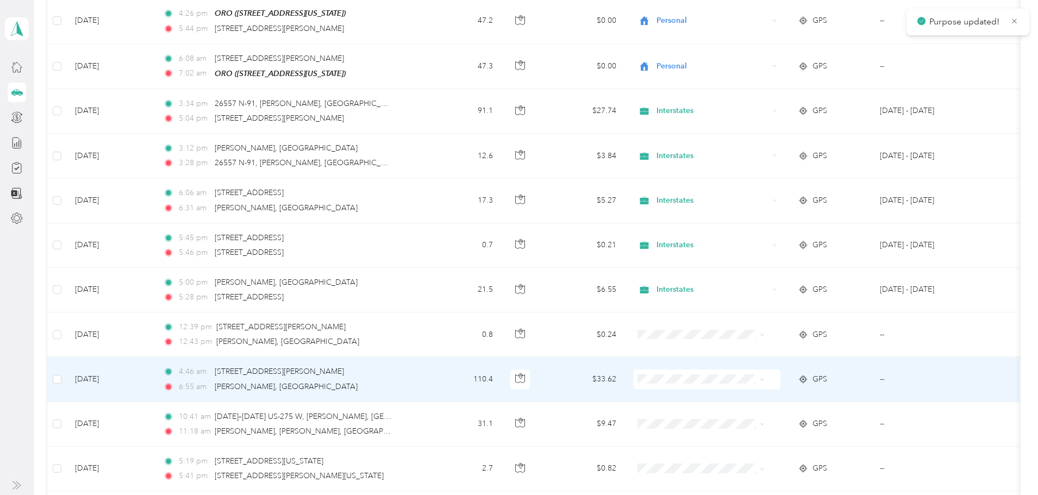
click at [712, 394] on span "Interstates" at bounding box center [748, 395] width 101 height 11
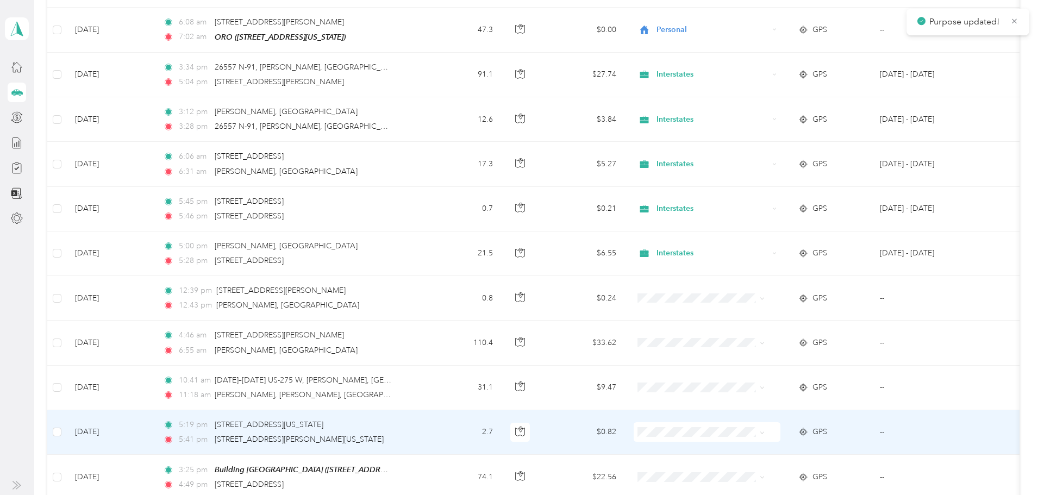
scroll to position [1358, 0]
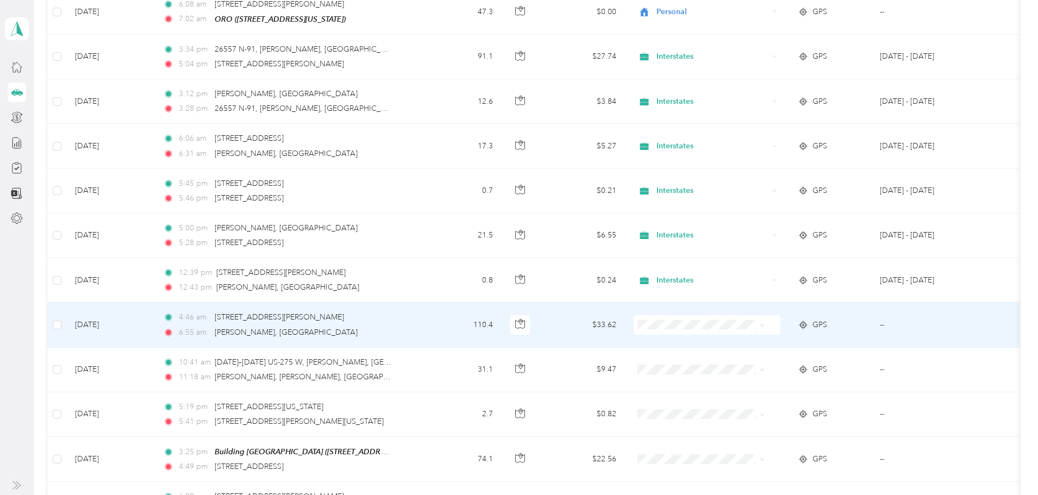
click at [715, 341] on span "Interstates" at bounding box center [748, 339] width 101 height 11
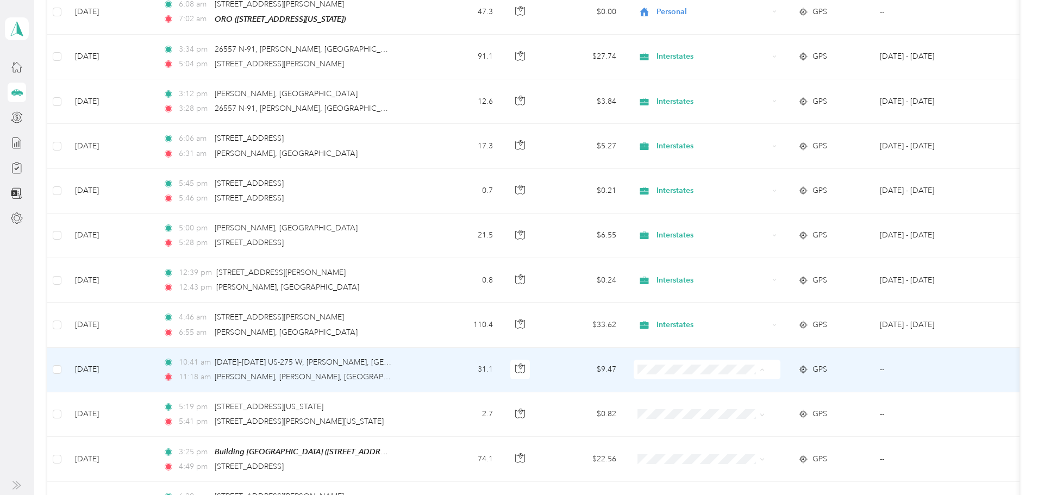
click at [716, 387] on span "Interstates" at bounding box center [748, 386] width 101 height 11
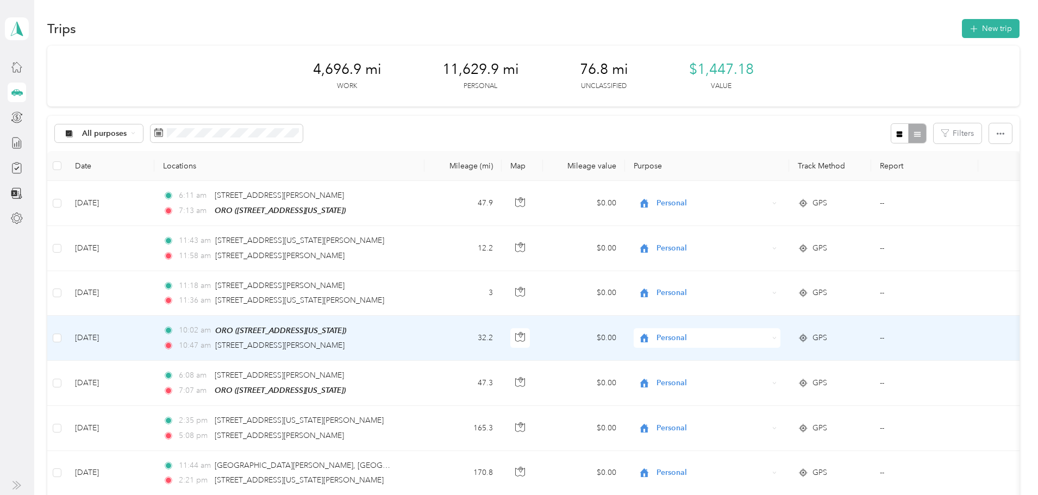
scroll to position [0, 0]
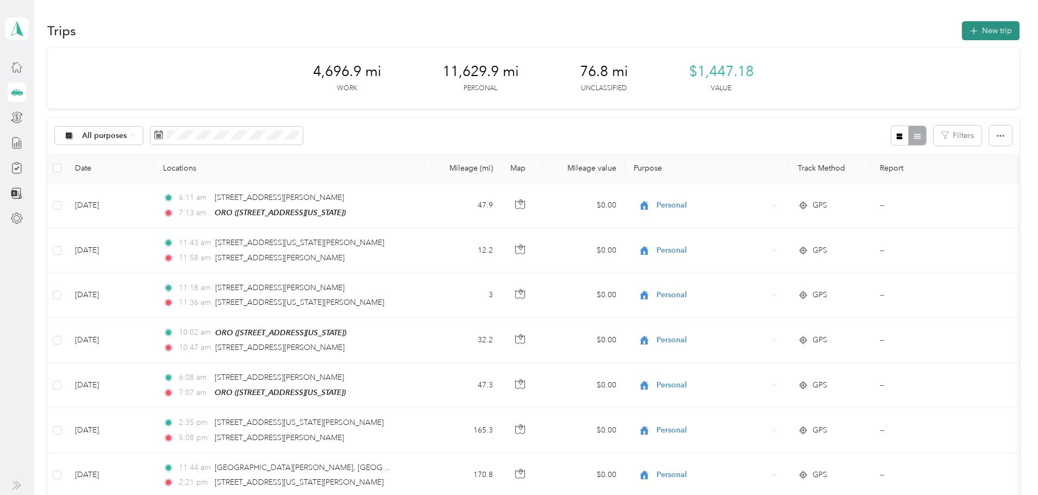
click at [962, 29] on button "New trip" at bounding box center [991, 30] width 58 height 19
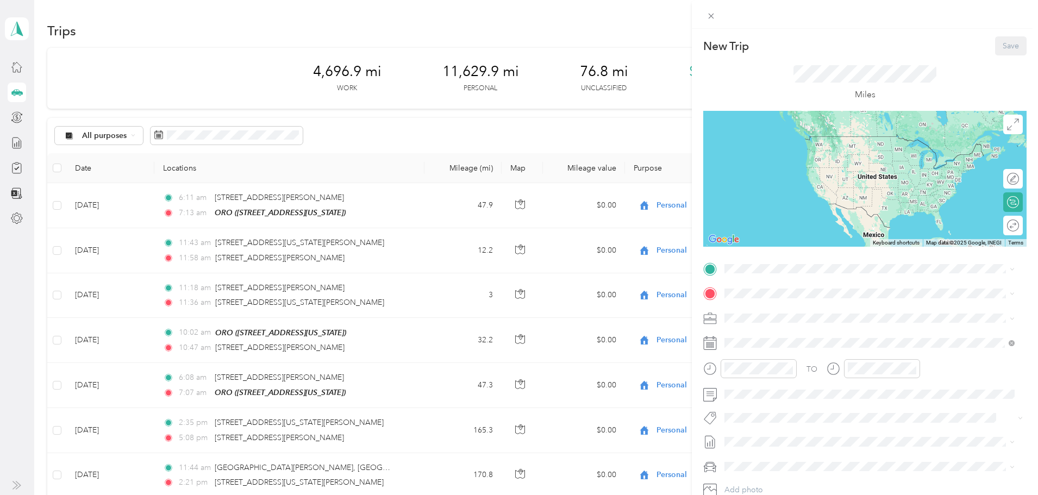
scroll to position [54, 0]
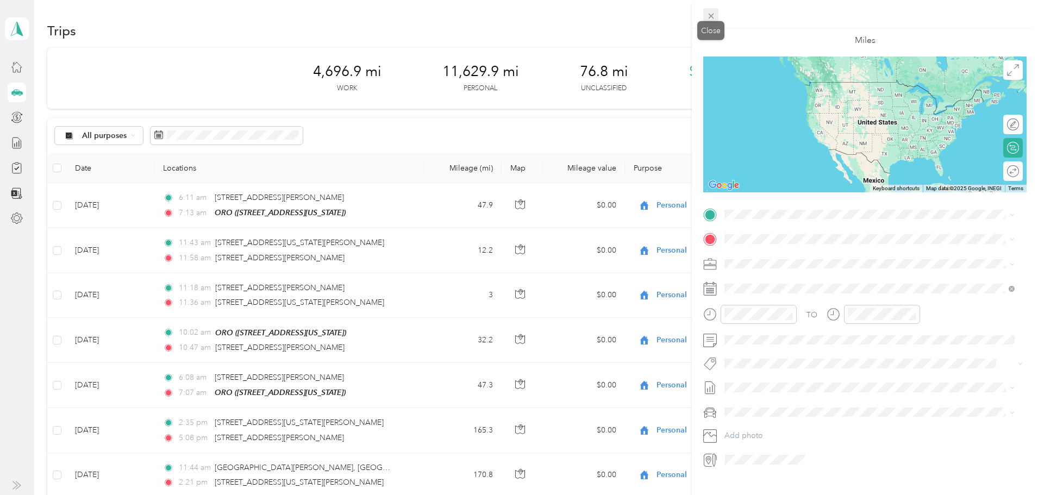
click at [707, 12] on icon at bounding box center [710, 15] width 9 height 9
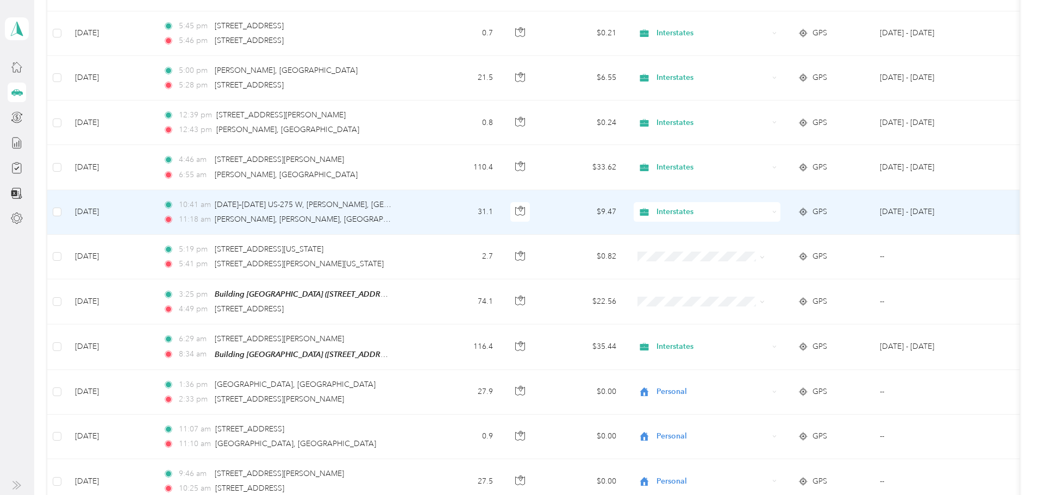
scroll to position [1521, 0]
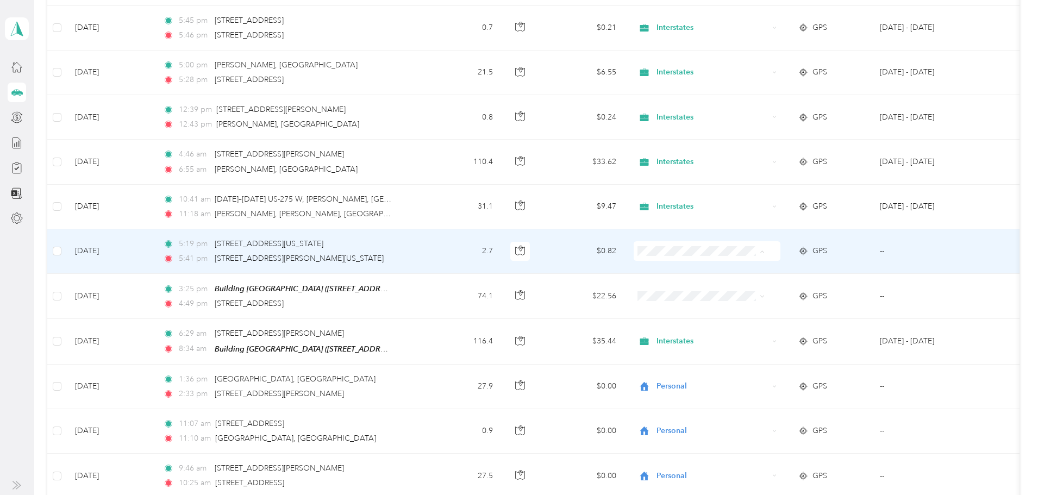
click at [743, 267] on span "Interstates" at bounding box center [748, 267] width 101 height 11
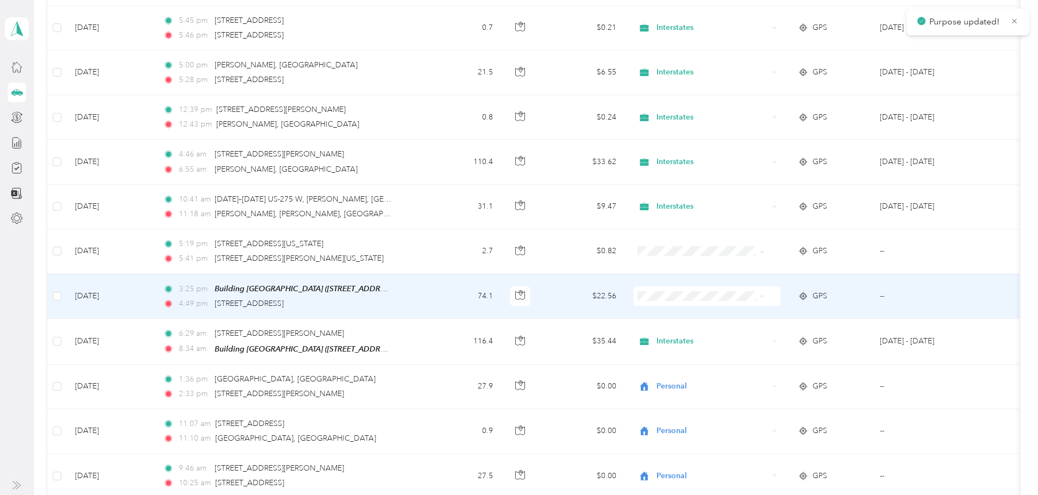
click at [709, 312] on span "Interstates" at bounding box center [748, 313] width 101 height 11
click at [706, 312] on span "Interstates" at bounding box center [748, 308] width 101 height 11
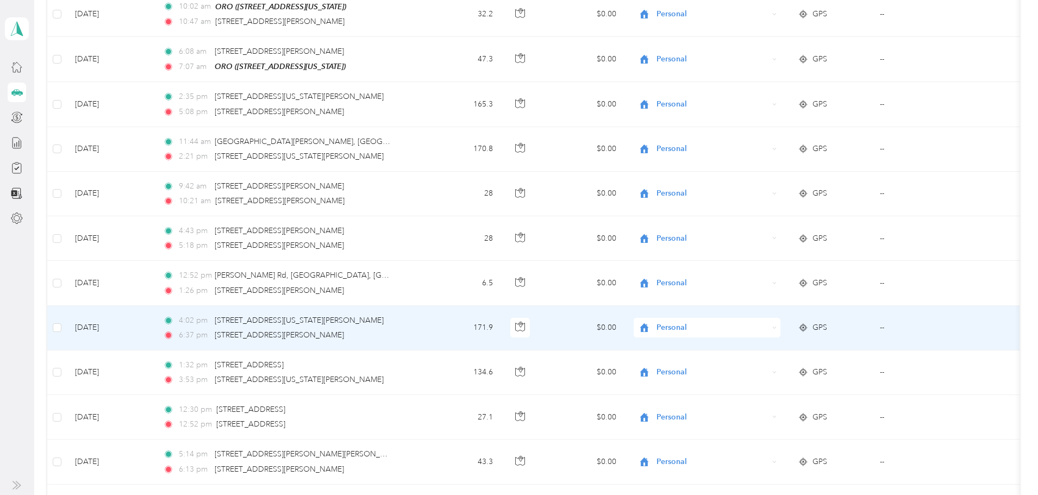
scroll to position [0, 0]
